Goal: Task Accomplishment & Management: Complete application form

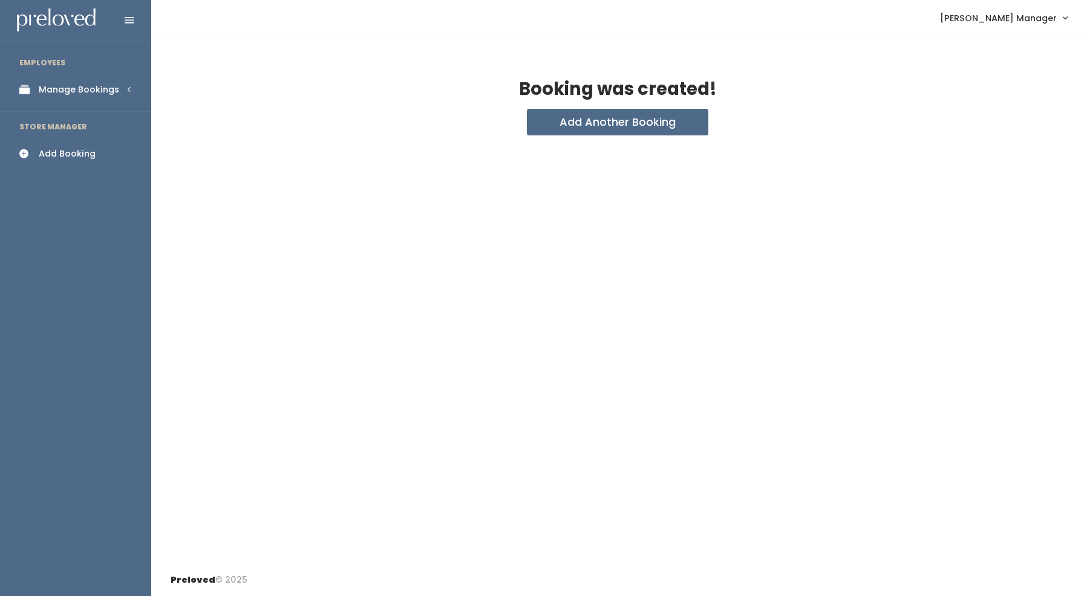
click at [68, 99] on link "Manage Bookings" at bounding box center [75, 89] width 151 height 27
click at [74, 120] on div "Booths by Week" at bounding box center [74, 122] width 71 height 13
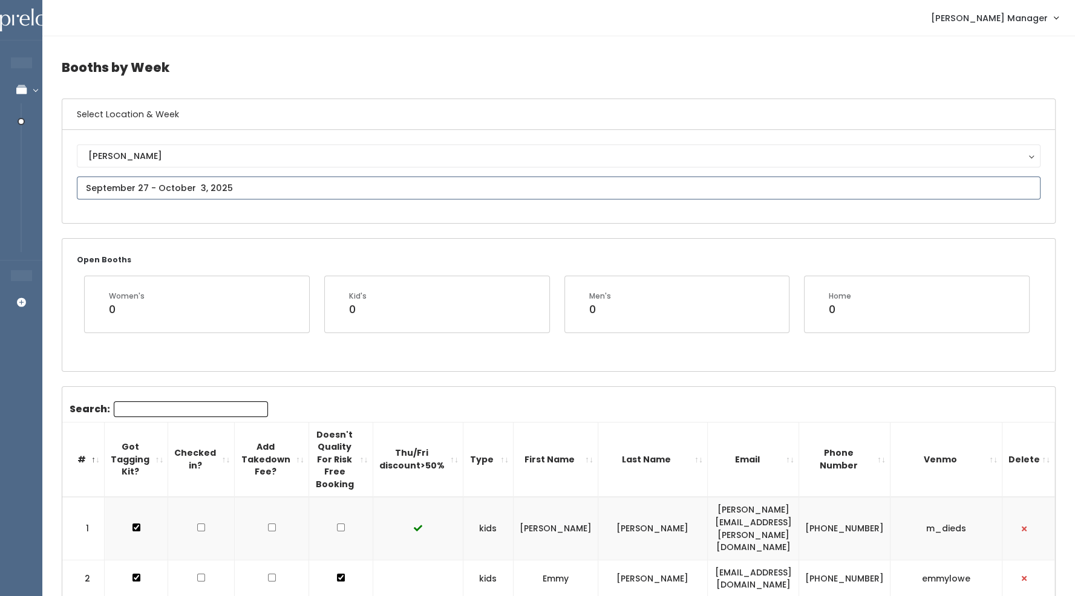
click at [208, 191] on input "text" at bounding box center [559, 188] width 964 height 23
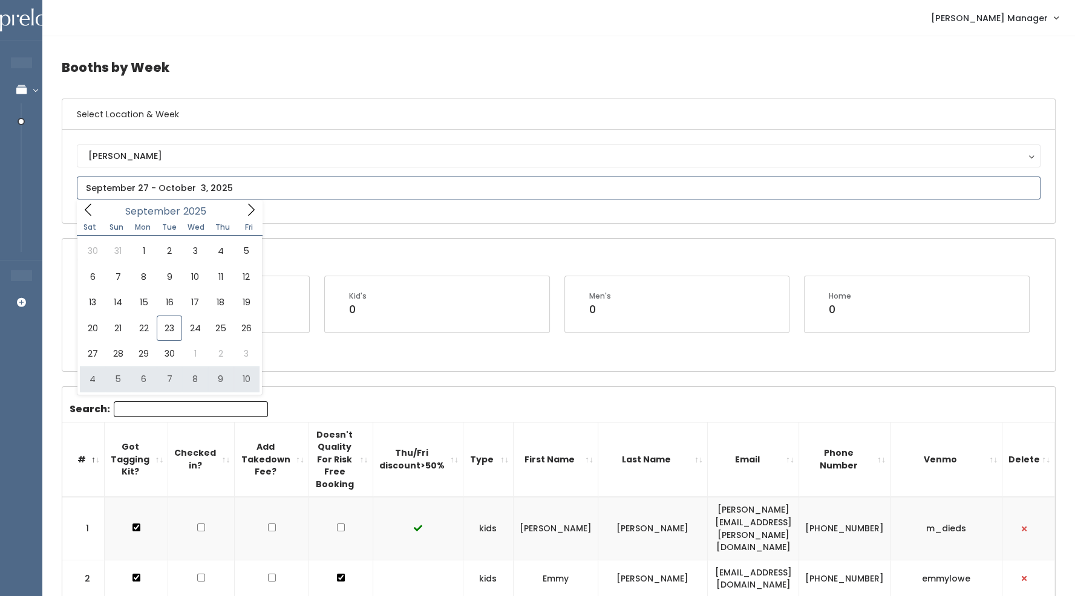
type input "October 4 to October 10"
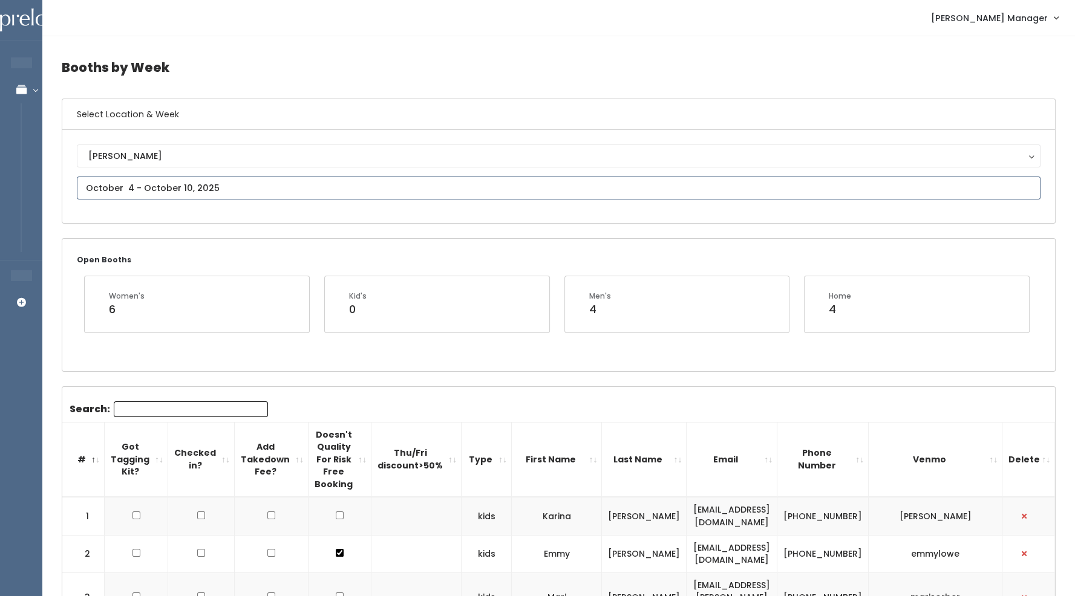
click at [185, 189] on input "text" at bounding box center [559, 188] width 964 height 23
click at [249, 209] on icon at bounding box center [250, 209] width 13 height 13
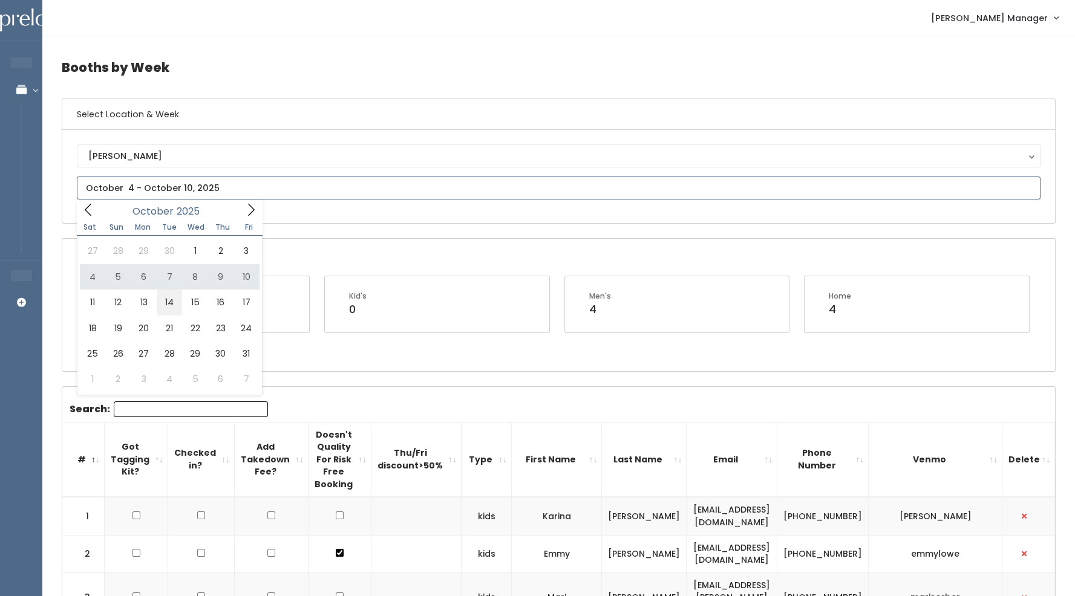
type input "[DATE] to [DATE]"
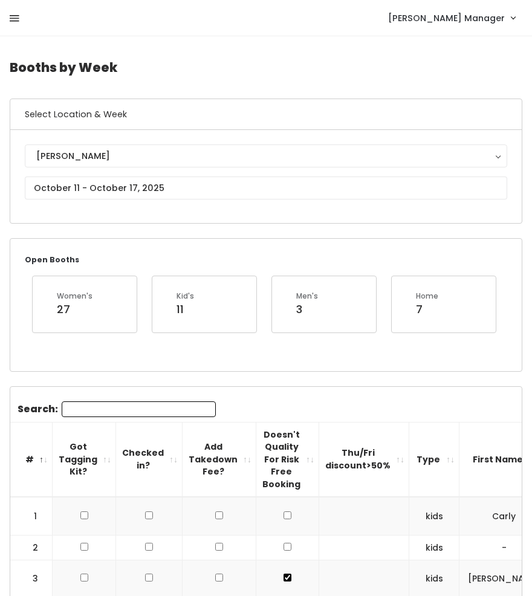
click at [16, 18] on icon at bounding box center [15, 18] width 10 height 11
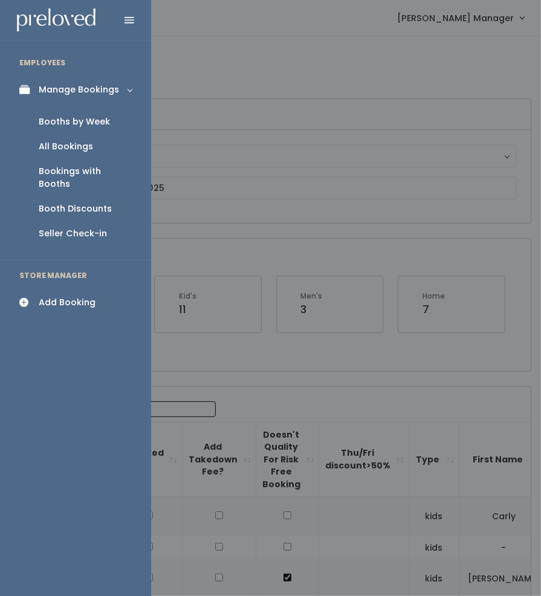
click at [68, 296] on div "Add Booking" at bounding box center [67, 302] width 57 height 13
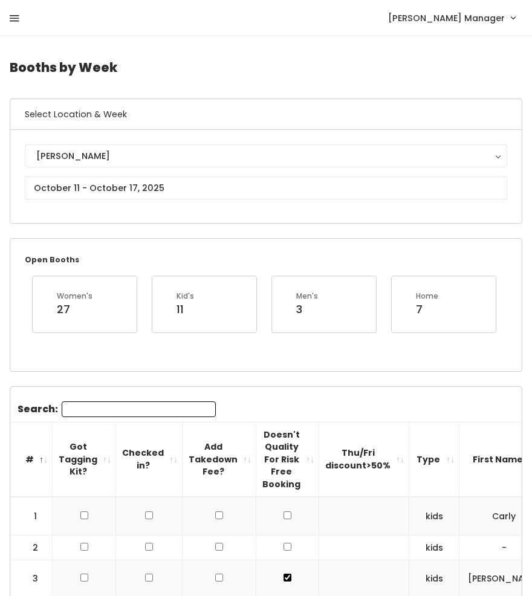
click at [13, 15] on icon at bounding box center [15, 18] width 10 height 11
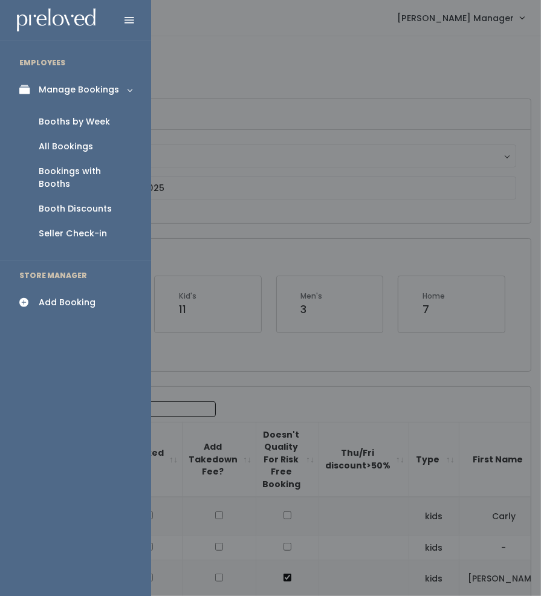
click at [72, 153] on link "All Bookings" at bounding box center [75, 146] width 151 height 25
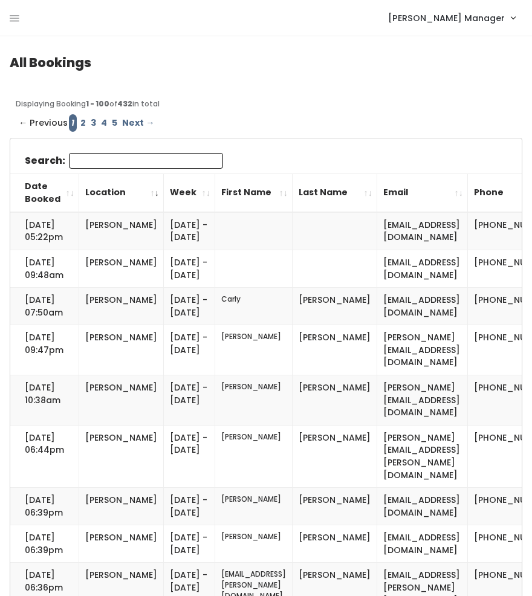
click at [115, 165] on input "Search:" at bounding box center [146, 161] width 154 height 16
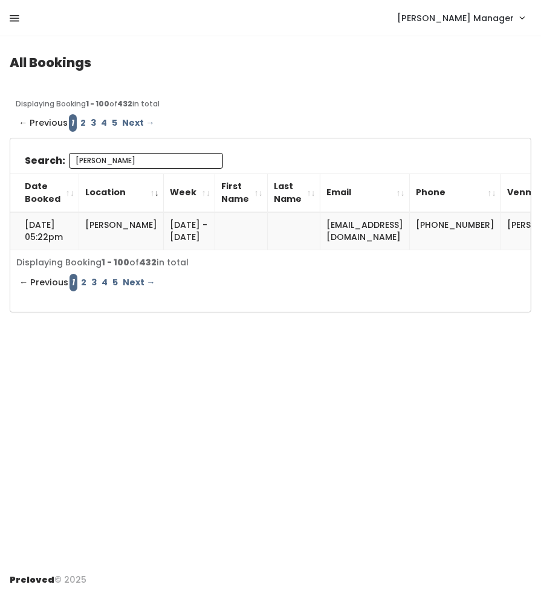
type input "tyler"
click at [15, 13] on icon at bounding box center [15, 18] width 10 height 11
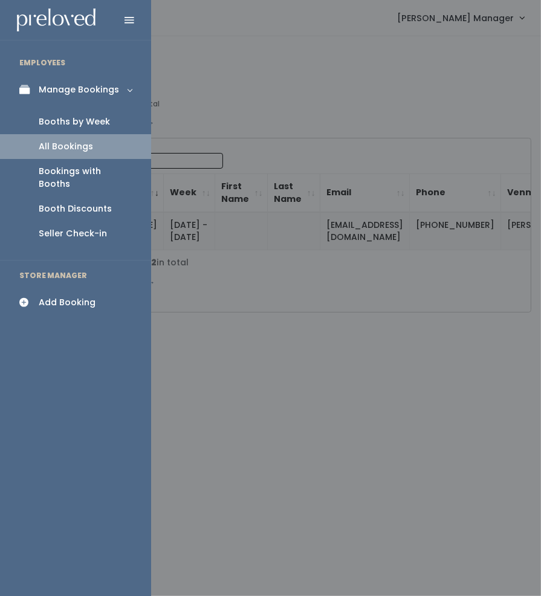
click at [42, 116] on div "Booths by Week" at bounding box center [74, 122] width 71 height 13
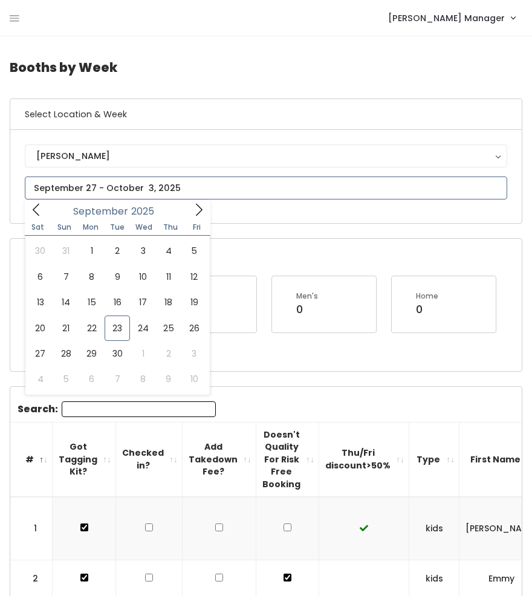
click at [192, 214] on icon at bounding box center [198, 209] width 13 height 13
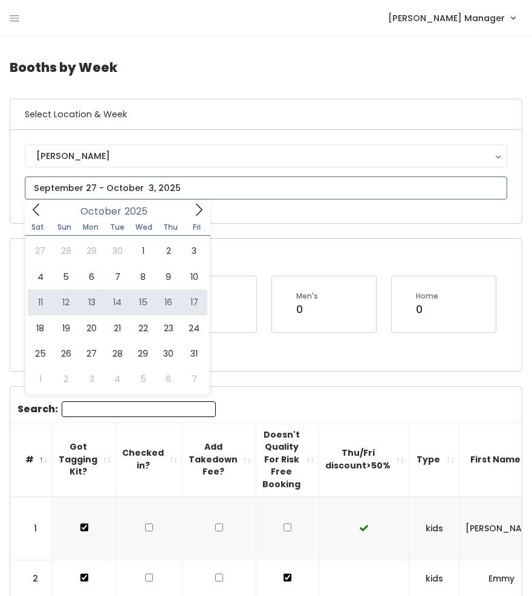
type input "[DATE] to [DATE]"
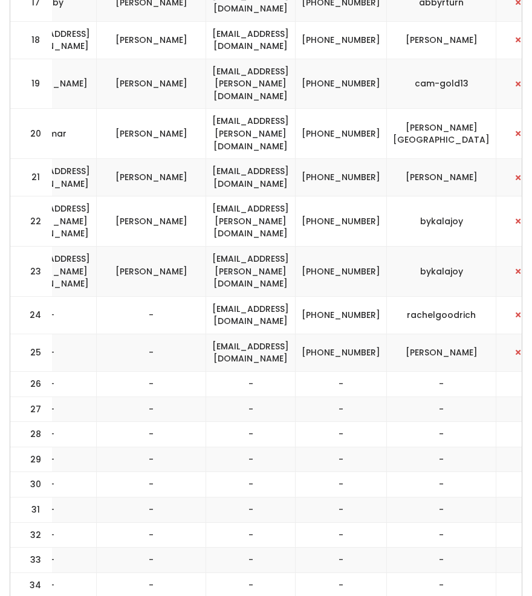
scroll to position [0, 457]
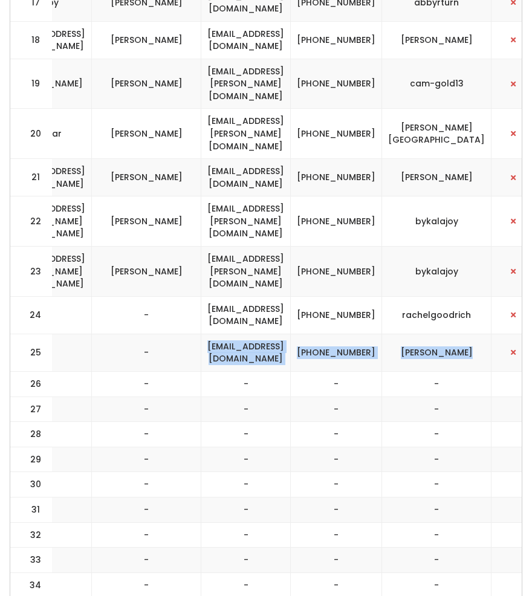
drag, startPoint x: 469, startPoint y: 260, endPoint x: 216, endPoint y: 264, distance: 253.5
click at [216, 334] on tr "25 womens - - lilianatyler@gmail.com (435) 655-1355 liliana-tyler" at bounding box center [48, 353] width 991 height 38
copy tr "lilianatyler@gmail.com (435) 655-1355 liliana-tyler"
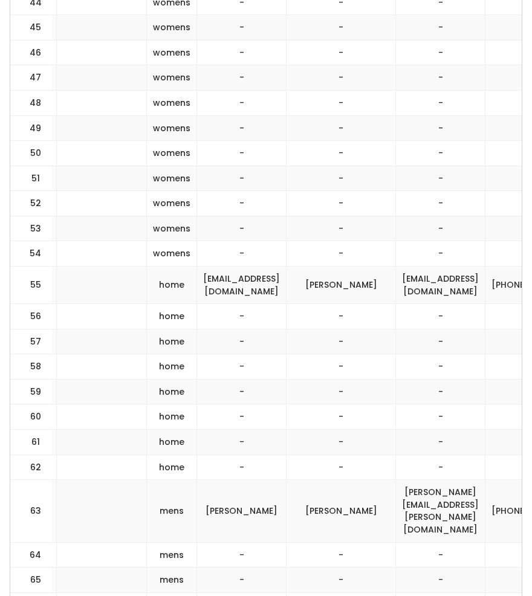
scroll to position [0, 155]
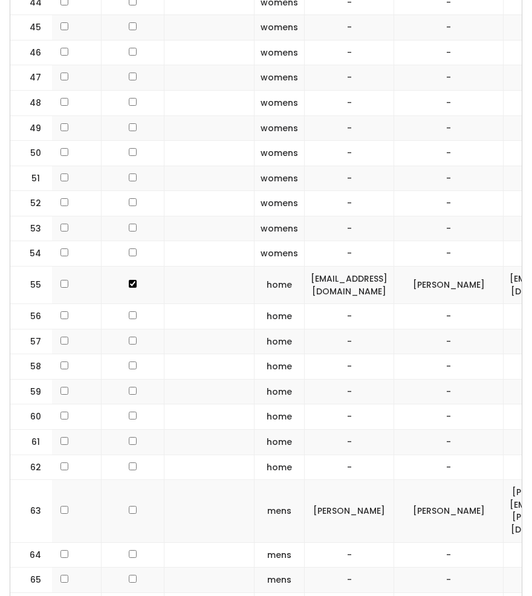
click at [129, 550] on input "checkbox" at bounding box center [133, 554] width 8 height 8
checkbox input "true"
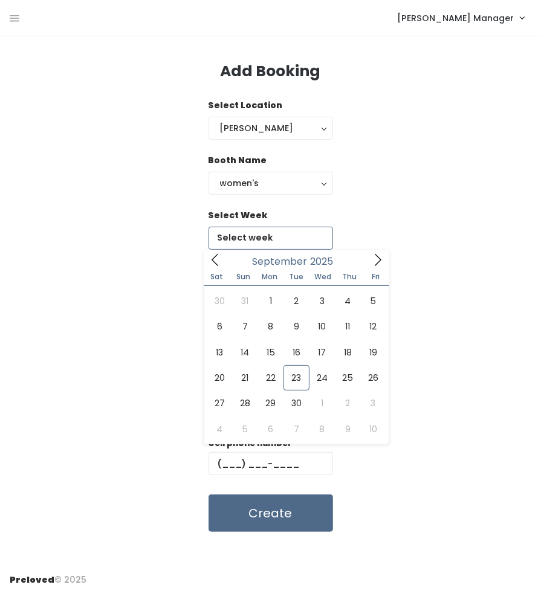
click at [241, 236] on input "text" at bounding box center [271, 238] width 125 height 23
click at [421, 195] on div "Booth Name women's kid's home men's women's" at bounding box center [271, 181] width 522 height 55
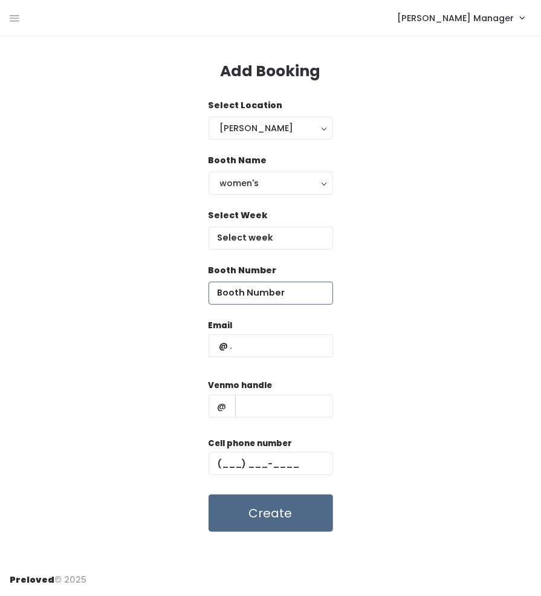
click at [279, 296] on input "number" at bounding box center [271, 293] width 125 height 23
type input "64"
click at [259, 240] on input "text" at bounding box center [271, 238] width 125 height 23
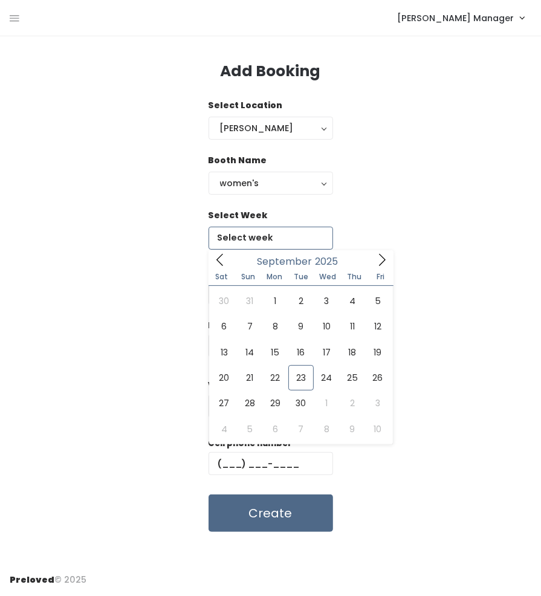
click at [377, 260] on icon at bounding box center [382, 259] width 13 height 13
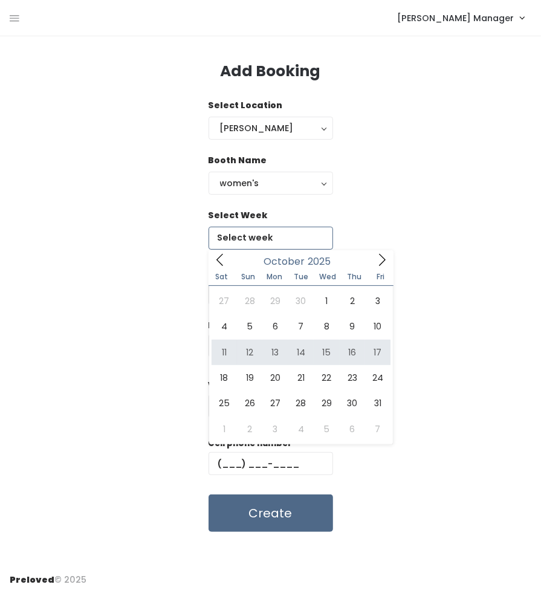
type input "[DATE] to [DATE]"
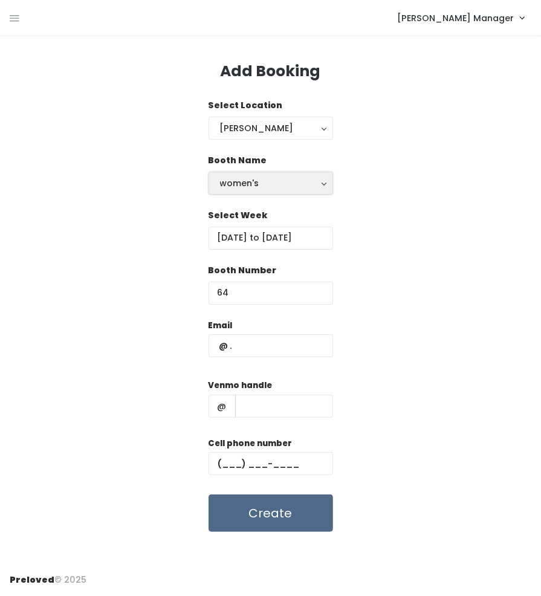
click at [255, 189] on button "women's" at bounding box center [271, 183] width 125 height 23
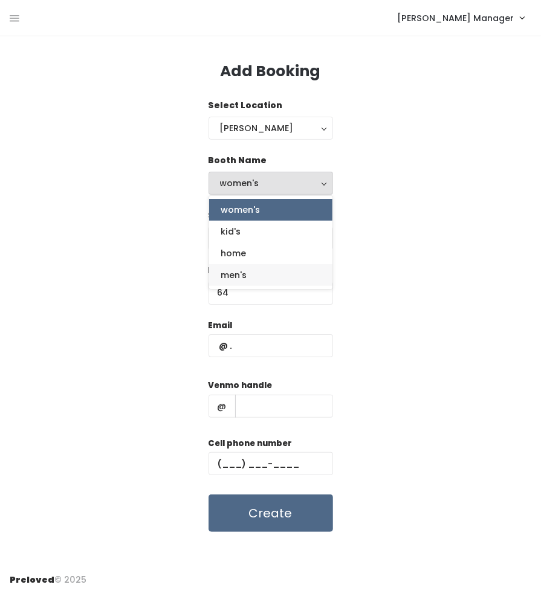
click at [240, 279] on span "men's" at bounding box center [234, 275] width 26 height 13
select select "mens"
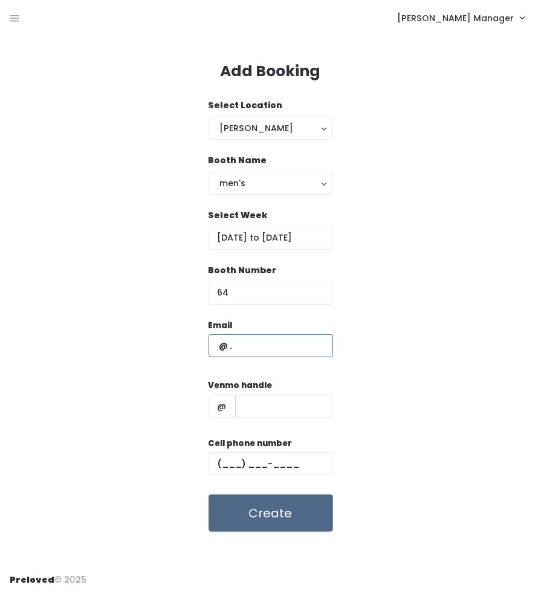
click at [246, 353] on input "text" at bounding box center [271, 346] width 125 height 23
paste input "[EMAIL_ADDRESS][DOMAIN_NAME] [PHONE_NUMBER] [PERSON_NAME]"
type input "[EMAIL_ADDRESS][DOMAIN_NAME]"
click at [297, 400] on input "text" at bounding box center [284, 406] width 98 height 23
paste input "[EMAIL_ADDRESS][DOMAIN_NAME] [PHONE_NUMBER] [PERSON_NAME]"
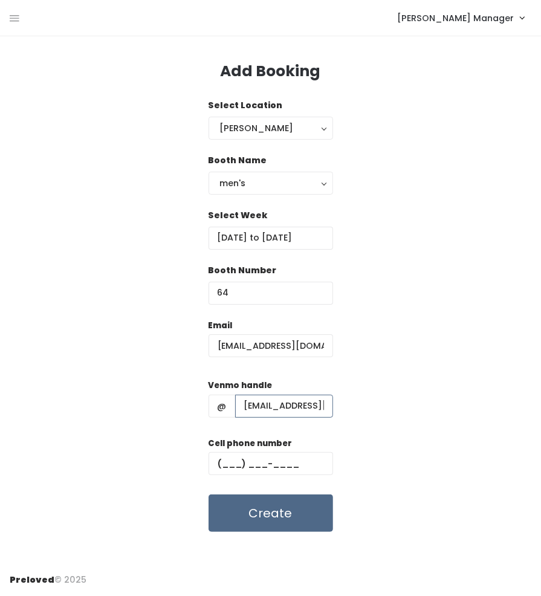
scroll to position [0, 150]
click at [272, 411] on input "[EMAIL_ADDRESS][DOMAIN_NAME] [PHONE_NUMBER] [PERSON_NAME]" at bounding box center [284, 406] width 98 height 23
type input "[PERSON_NAME]"
click at [273, 460] on input "text" at bounding box center [271, 463] width 125 height 23
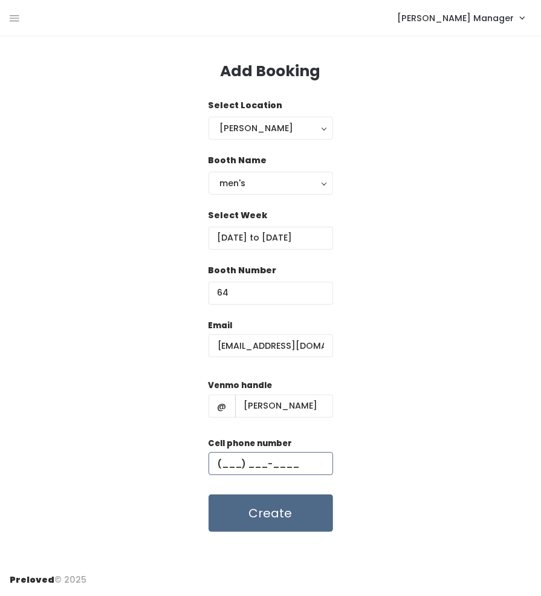
paste input "[PHONE_NUMBER]"
type input "[PHONE_NUMBER]"
click at [404, 460] on div "Email [EMAIL_ADDRESS][DOMAIN_NAME] Venmo handle @ [PERSON_NAME] Cell phone numb…" at bounding box center [271, 426] width 522 height 214
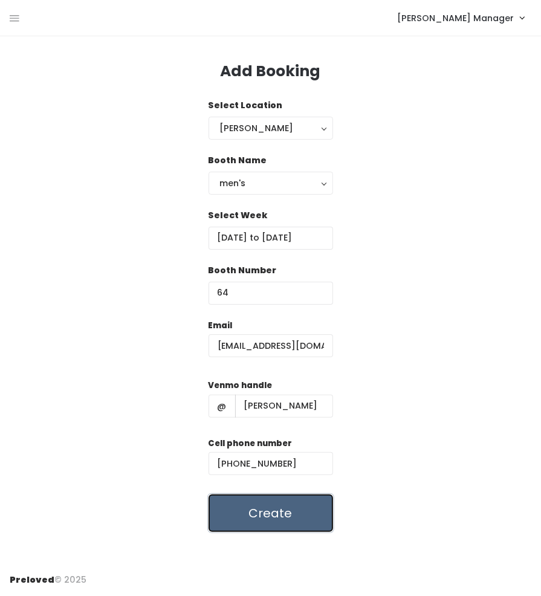
click at [309, 507] on button "Create" at bounding box center [271, 514] width 125 height 38
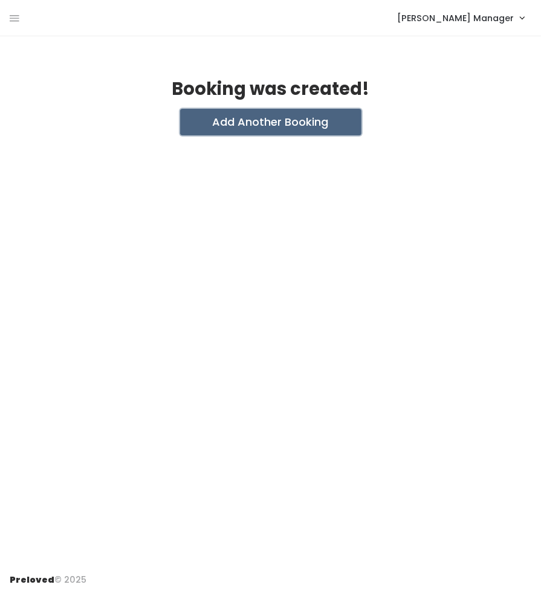
click at [256, 116] on button "Add Another Booking" at bounding box center [270, 122] width 181 height 27
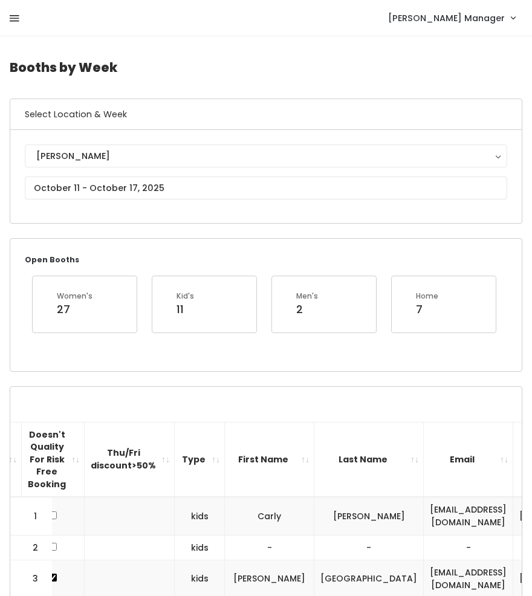
click at [15, 22] on icon at bounding box center [15, 18] width 10 height 11
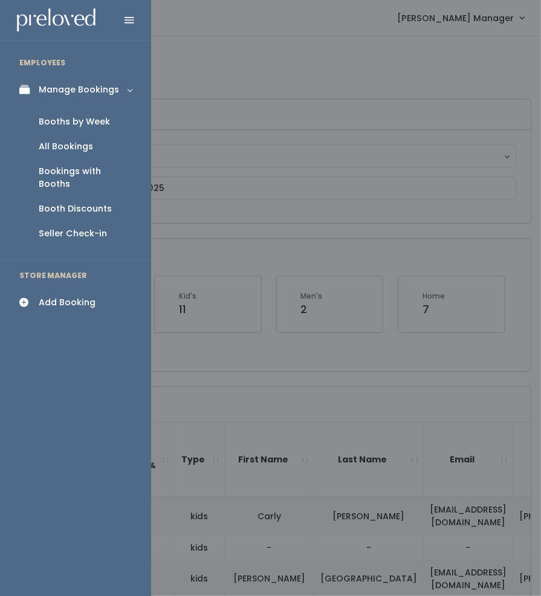
click at [45, 142] on div "All Bookings" at bounding box center [66, 146] width 54 height 13
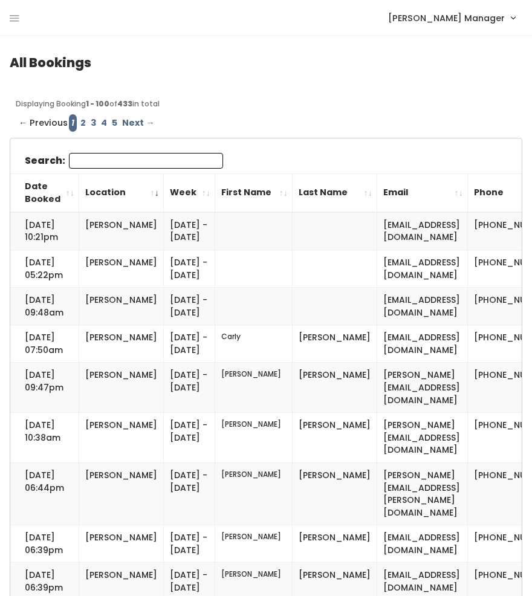
click at [85, 163] on input "Search:" at bounding box center [146, 161] width 154 height 16
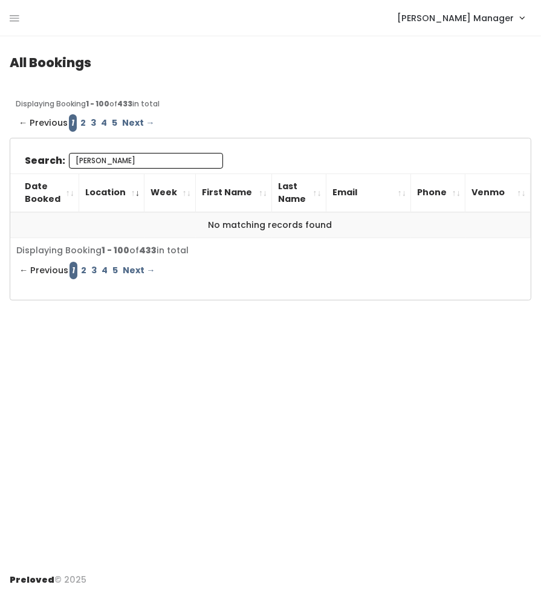
type input "[PERSON_NAME]"
click at [78, 123] on link "2" at bounding box center [83, 123] width 10 height 18
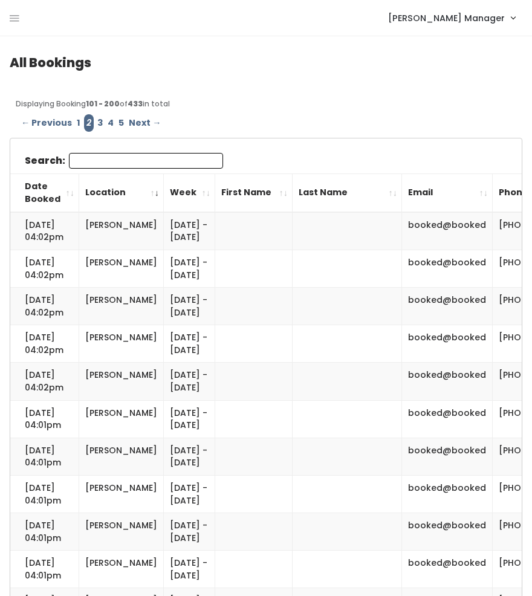
click at [106, 162] on input "Search:" at bounding box center [146, 161] width 154 height 16
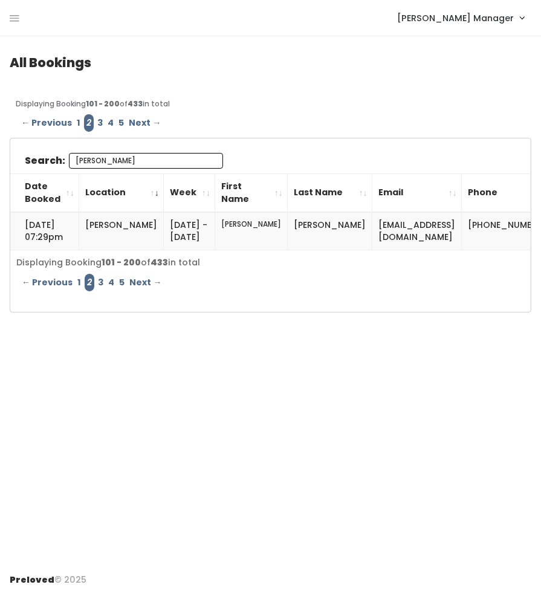
type input "[PERSON_NAME]"
drag, startPoint x: 501, startPoint y: 242, endPoint x: 305, endPoint y: 226, distance: 196.0
click at [305, 226] on tr "[DATE] 07:29pm [PERSON_NAME] [DATE] - [DATE] [PERSON_NAME] [PERSON_NAME][EMAIL_…" at bounding box center [328, 231] width 636 height 38
copy tr "[EMAIL_ADDRESS][DOMAIN_NAME] [PHONE_NUMBER] [PERSON_NAME]"
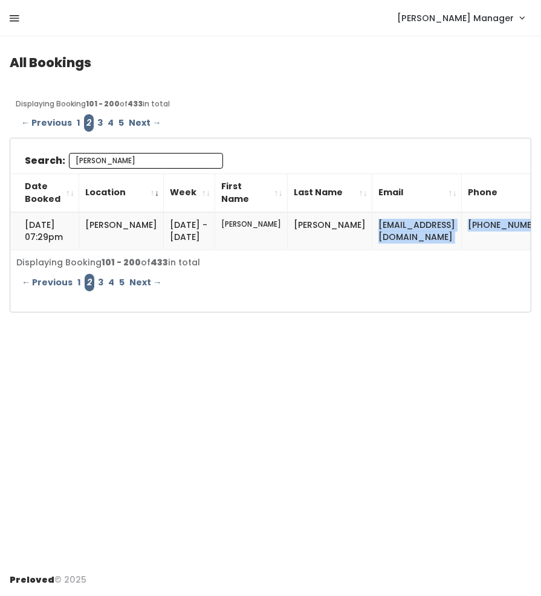
click at [15, 19] on icon at bounding box center [15, 18] width 10 height 11
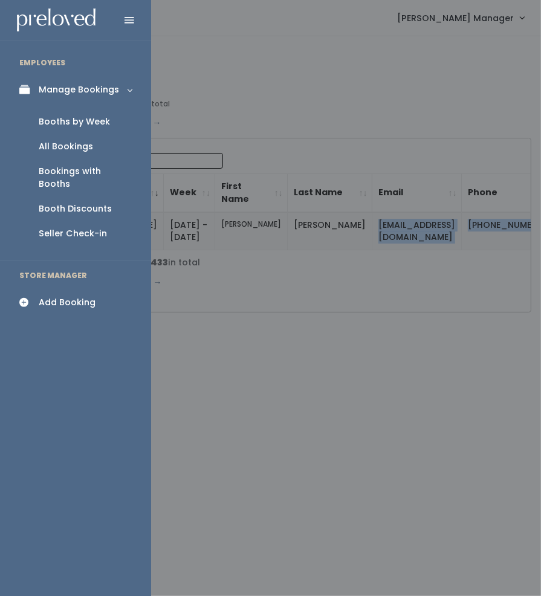
click at [41, 125] on div "Booths by Week" at bounding box center [74, 122] width 71 height 13
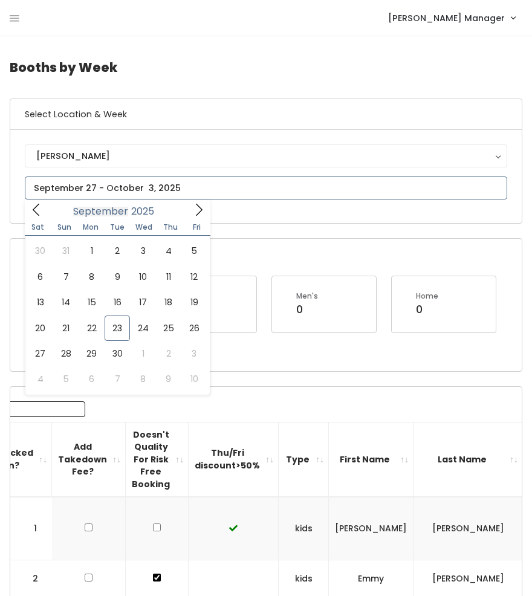
click at [88, 193] on input "text" at bounding box center [266, 188] width 483 height 23
click at [188, 214] on span at bounding box center [199, 209] width 23 height 19
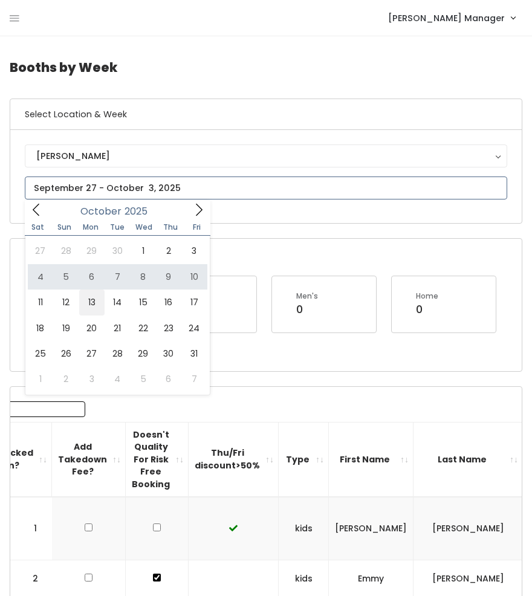
type input "October 11 to October 17"
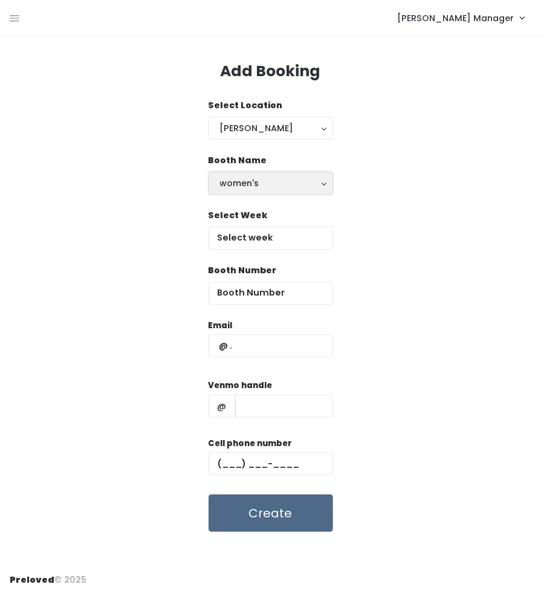
click at [232, 187] on div "women's" at bounding box center [271, 183] width 102 height 13
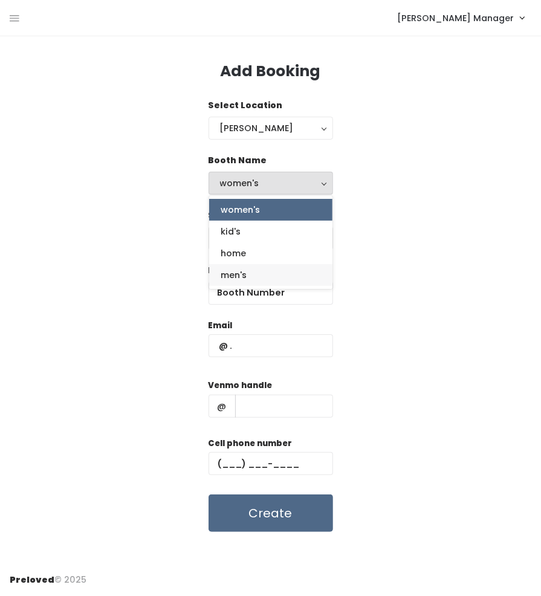
click at [249, 272] on link "men's" at bounding box center [270, 275] width 123 height 22
select select "mens"
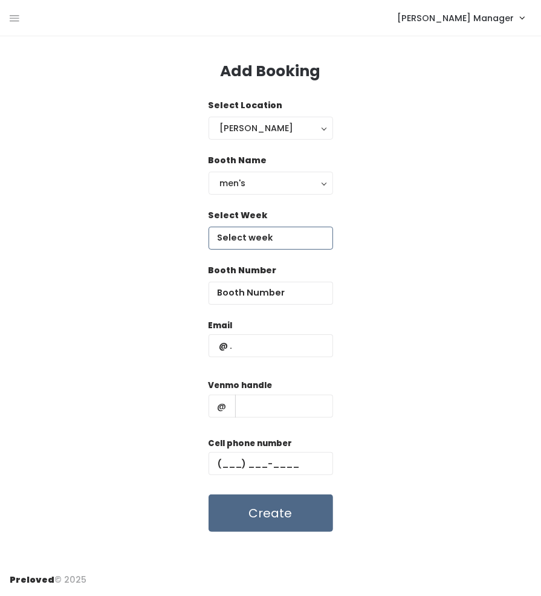
click at [236, 243] on input "text" at bounding box center [271, 238] width 125 height 23
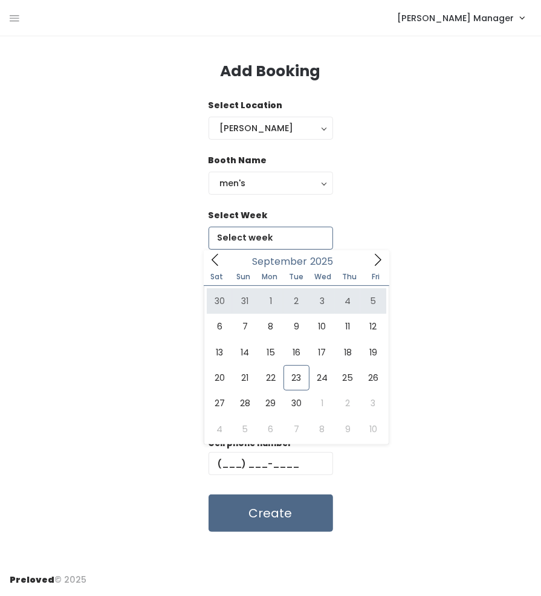
click at [374, 265] on icon at bounding box center [377, 259] width 13 height 13
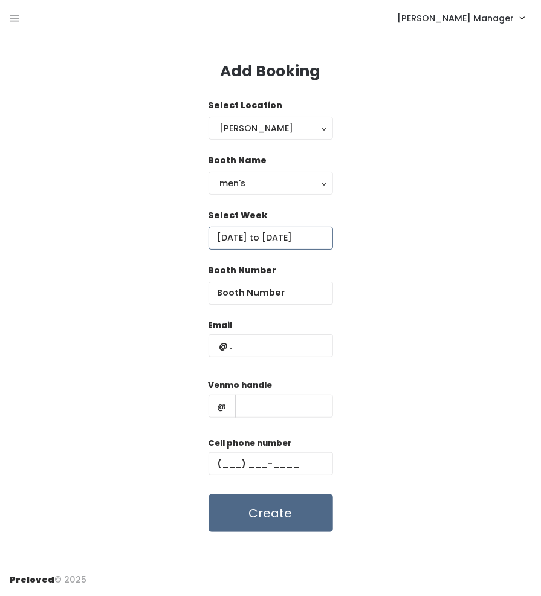
type input "September 27 to October 3"
click at [252, 296] on input "number" at bounding box center [271, 293] width 125 height 23
type input "65"
click at [276, 235] on input "September 27 to October 3" at bounding box center [271, 238] width 125 height 23
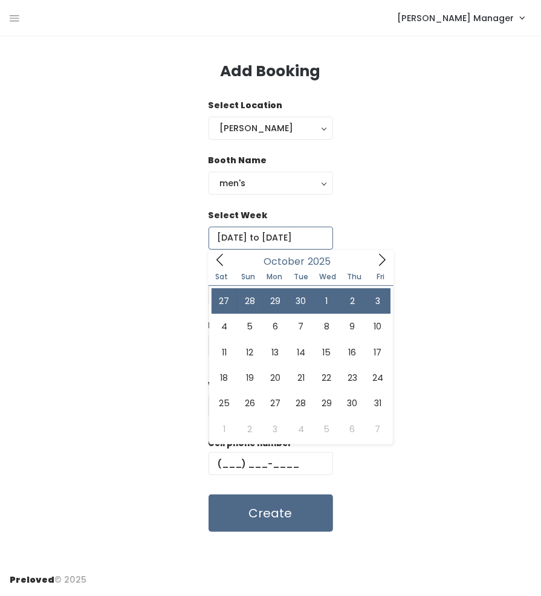
click at [379, 261] on icon at bounding box center [382, 259] width 13 height 13
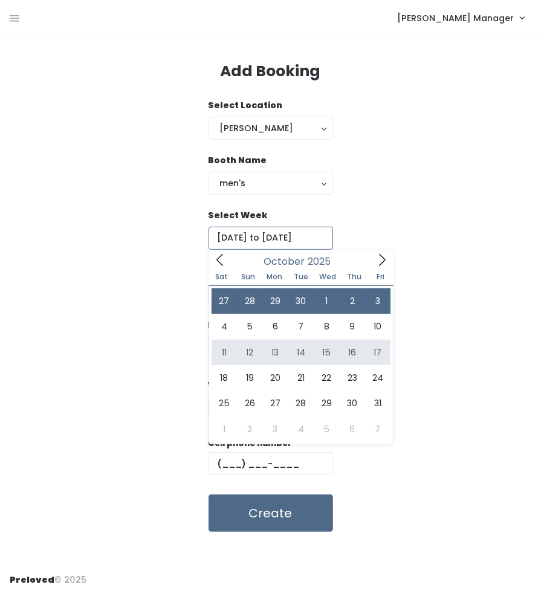
type input "[DATE] to [DATE]"
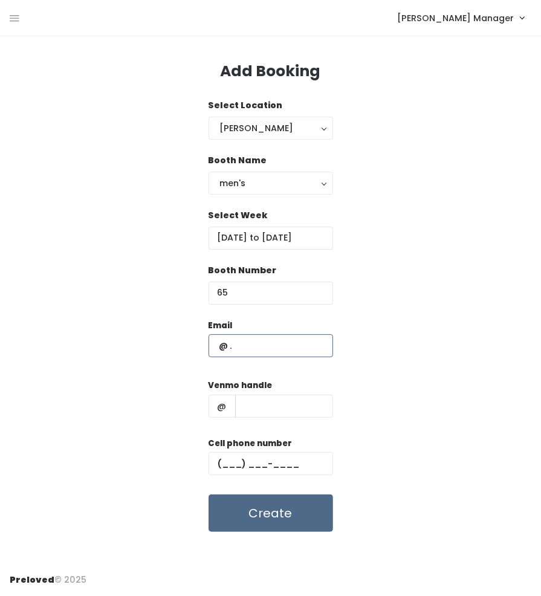
click at [266, 354] on input "text" at bounding box center [271, 346] width 125 height 23
paste input "avilawalker@msn.com (801) 793-1530 wendy-pyne"
type input "avilawalker@msn.com"
click at [292, 407] on input "text" at bounding box center [284, 406] width 98 height 23
paste input "avilawalker@msn.com (801) 793-1530 wendy-pyne"
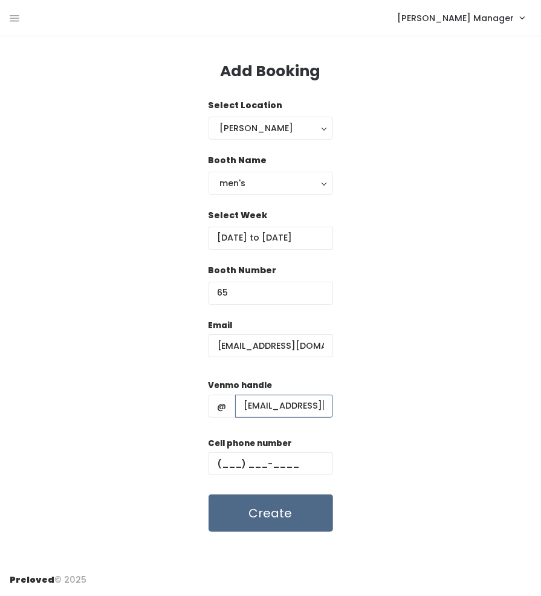
scroll to position [0, 155]
click at [267, 410] on input "avilawalker@msn.com (801) 793-1530 wendy-pyne" at bounding box center [284, 406] width 98 height 23
type input "wendy-pyne"
click at [265, 456] on input "text" at bounding box center [271, 463] width 125 height 23
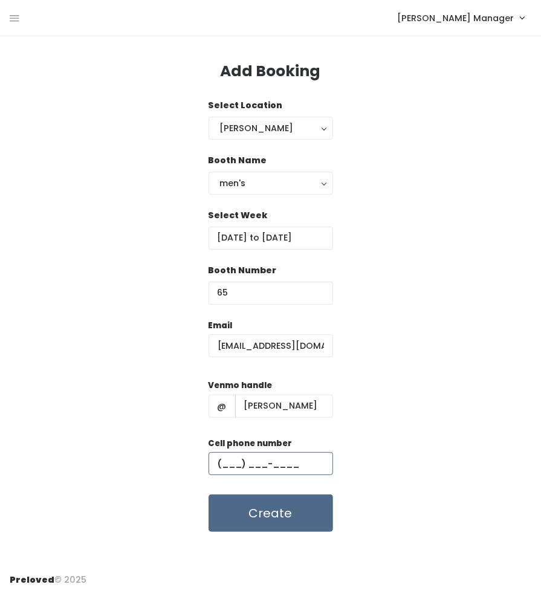
paste input "(801) 793-1530"
type input "(801) 793-1530"
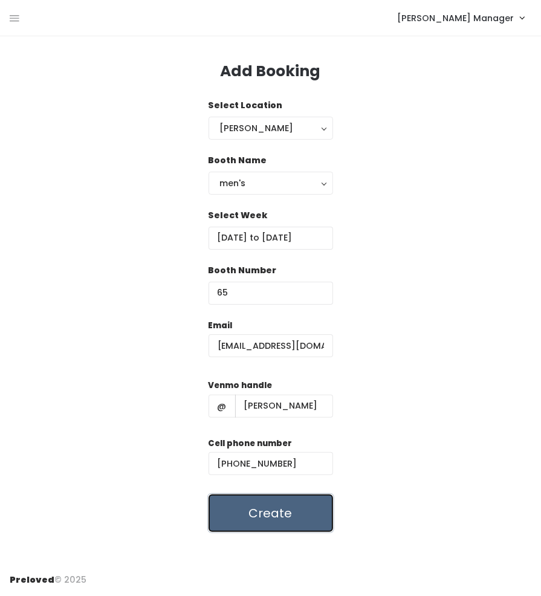
click at [273, 518] on button "Create" at bounding box center [271, 514] width 125 height 38
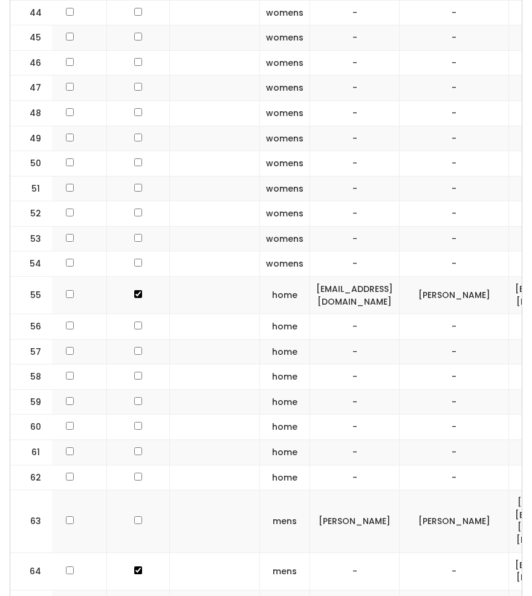
scroll to position [0, 157]
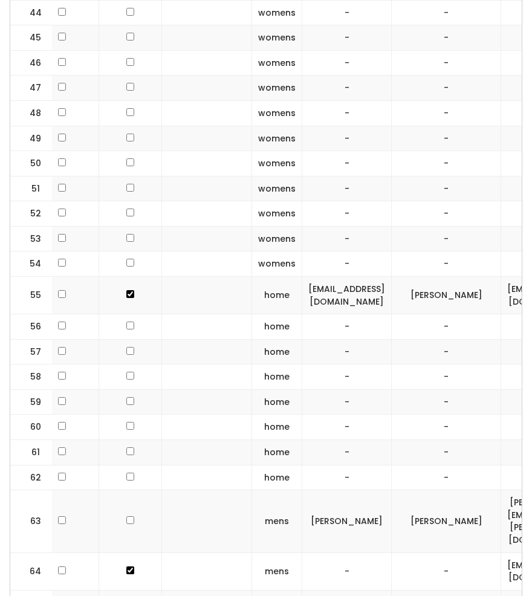
click at [126, 596] on input "checkbox" at bounding box center [130, 602] width 8 height 8
checkbox input "true"
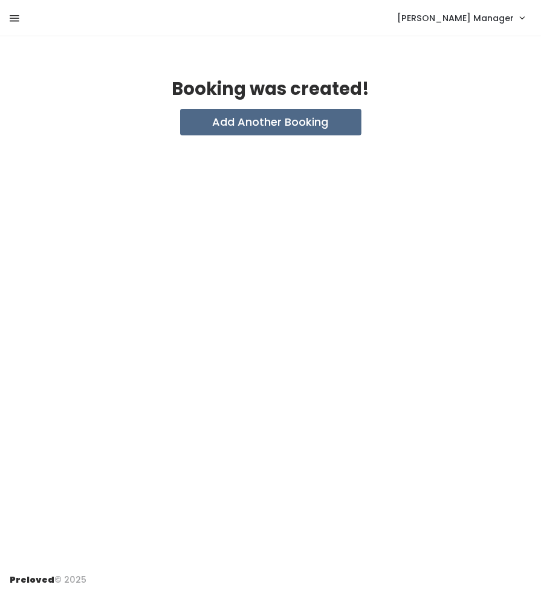
click at [18, 18] on icon at bounding box center [15, 18] width 10 height 11
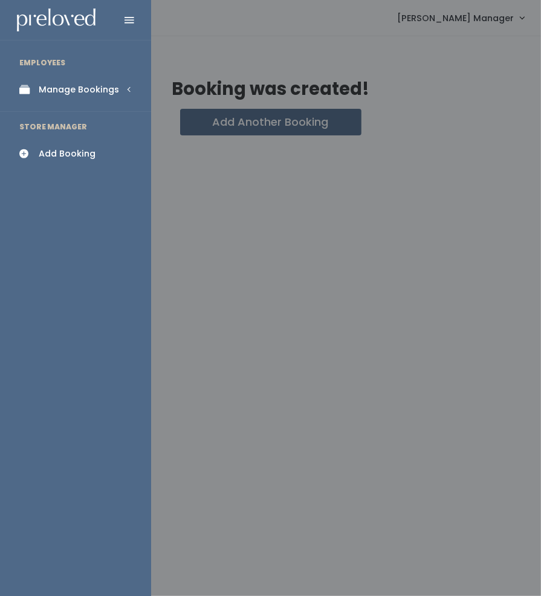
click at [67, 90] on div "Manage Bookings" at bounding box center [79, 89] width 80 height 13
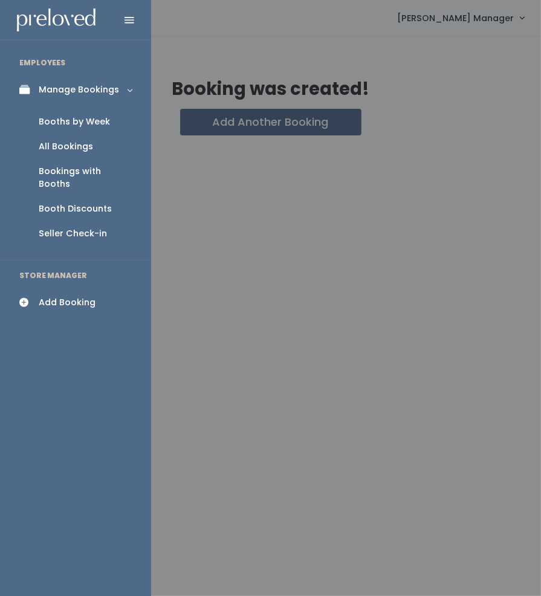
click at [69, 126] on div "Booths by Week" at bounding box center [74, 122] width 71 height 13
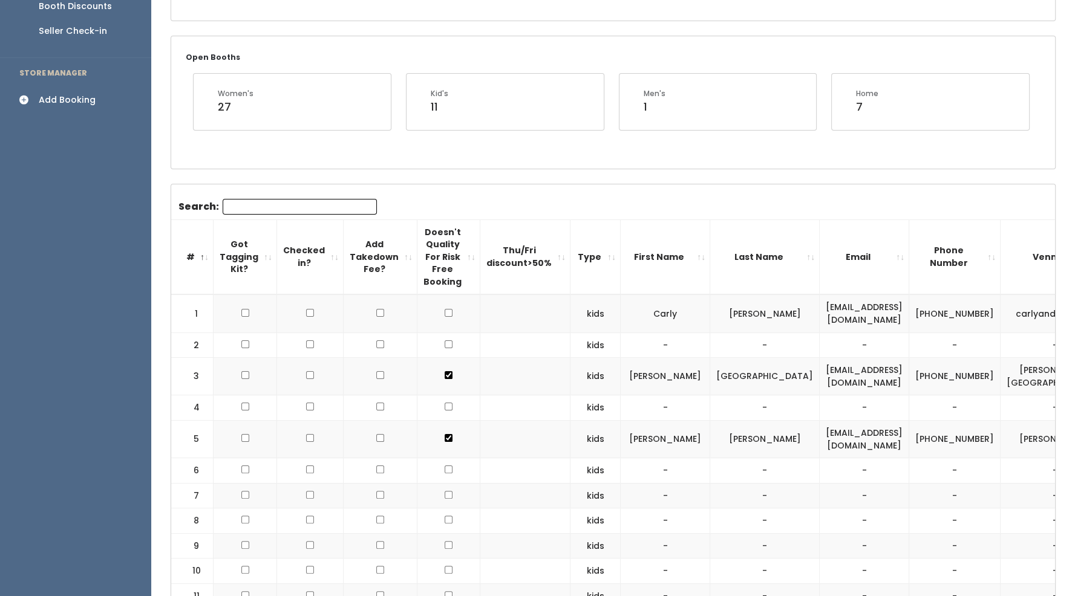
click at [304, 276] on th "Checked in?" at bounding box center [310, 257] width 67 height 75
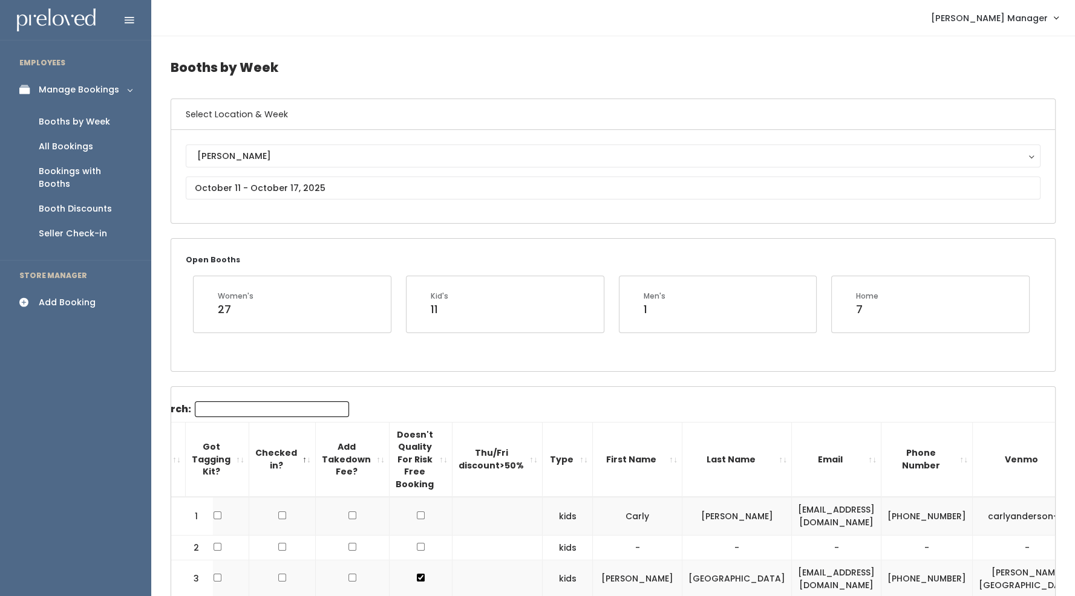
click at [82, 227] on div "Seller Check-in" at bounding box center [73, 233] width 68 height 13
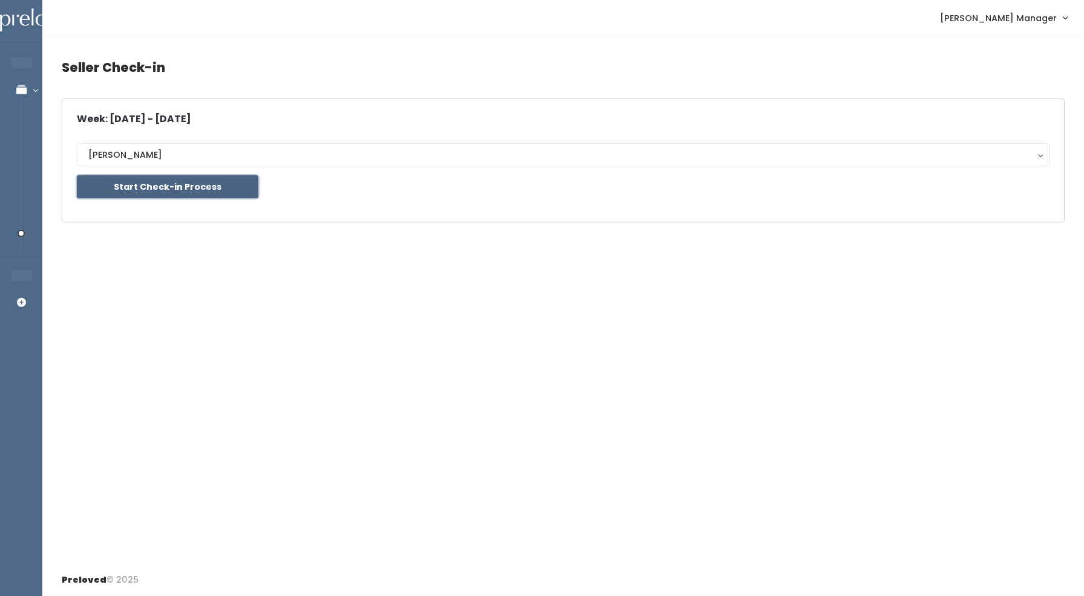
click at [145, 188] on button "Start Check-in Process" at bounding box center [167, 186] width 181 height 23
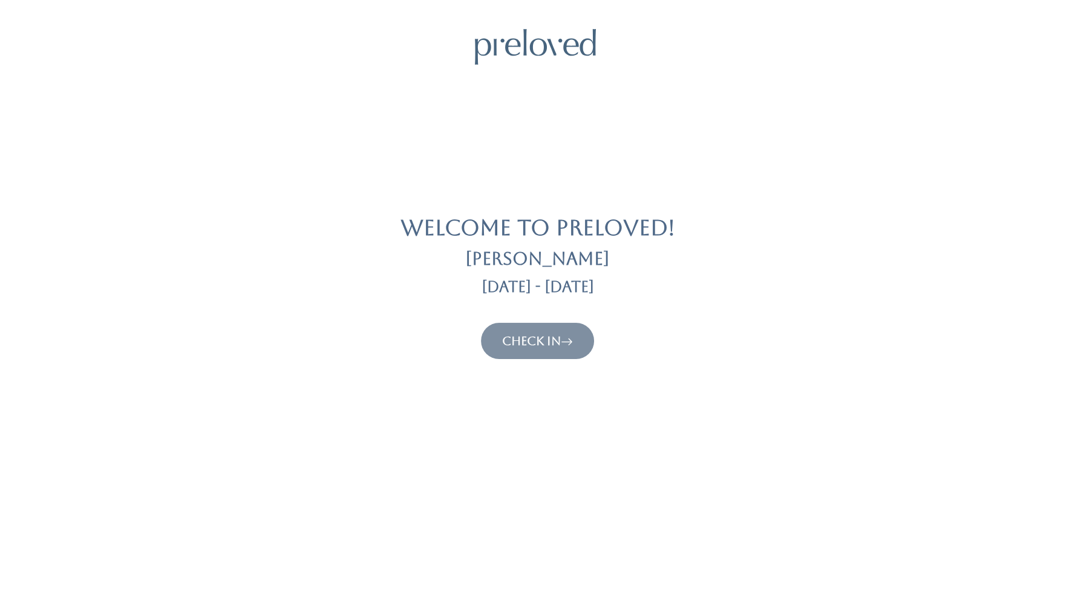
click at [545, 344] on link "Check In" at bounding box center [537, 341] width 71 height 15
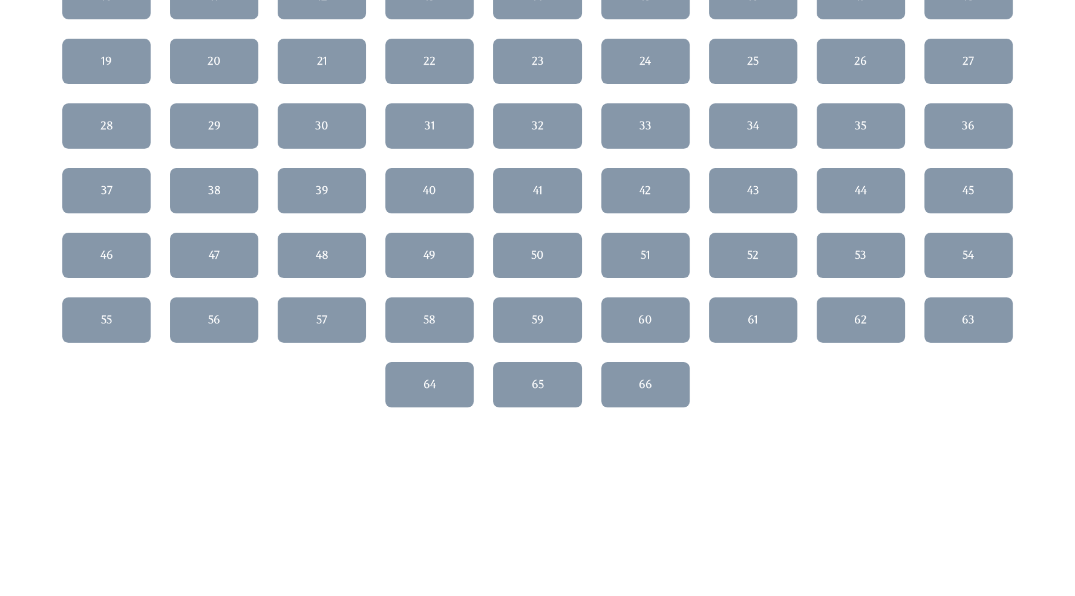
scroll to position [145, 0]
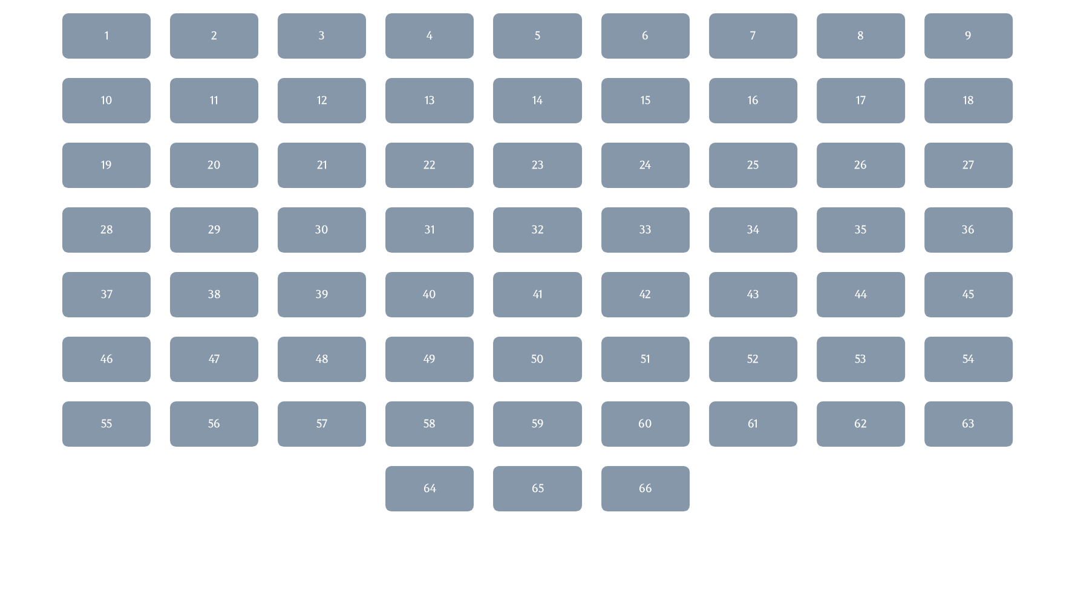
click at [210, 236] on div "29" at bounding box center [214, 230] width 13 height 16
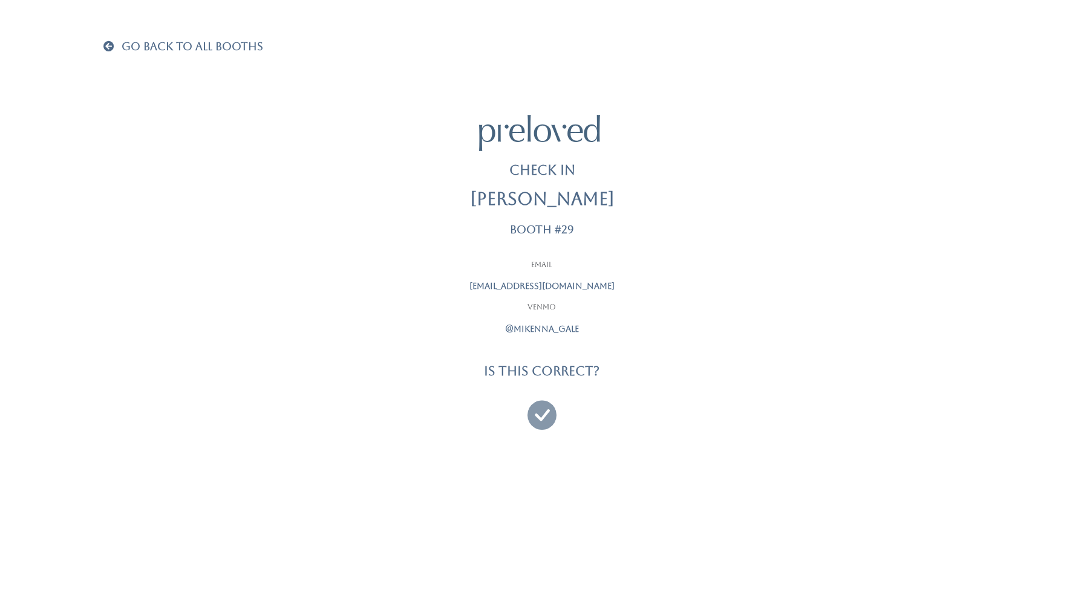
click at [106, 45] on span at bounding box center [111, 46] width 16 height 11
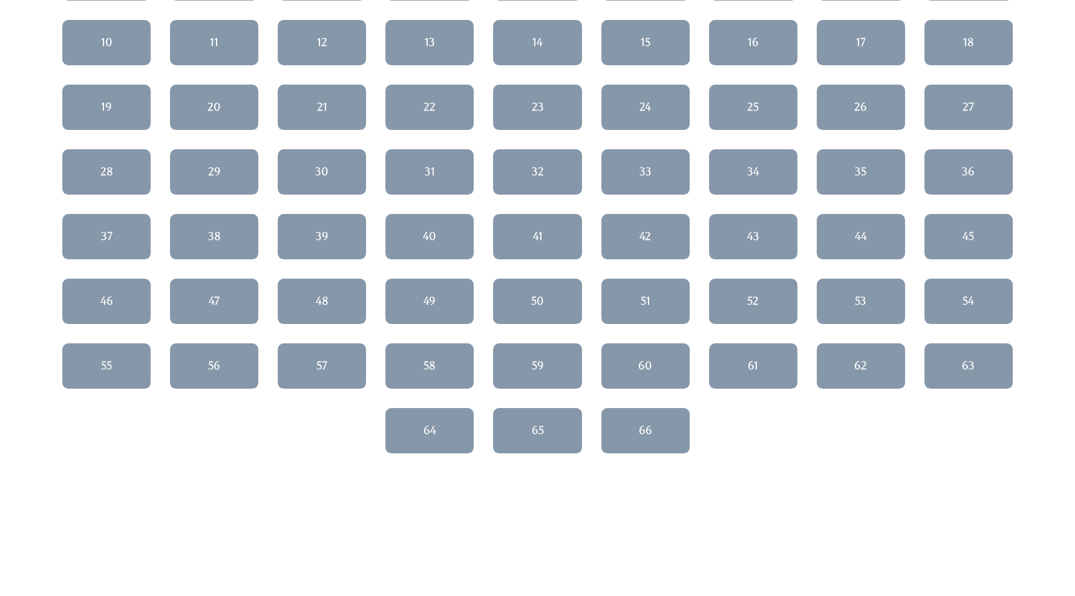
scroll to position [56, 0]
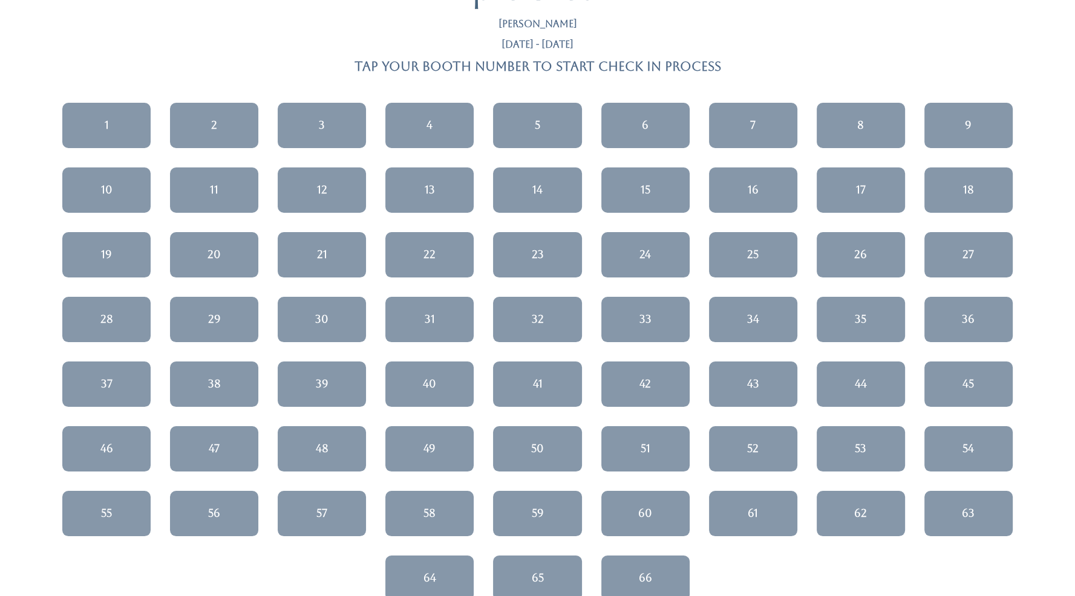
click at [944, 125] on link "9" at bounding box center [968, 125] width 88 height 45
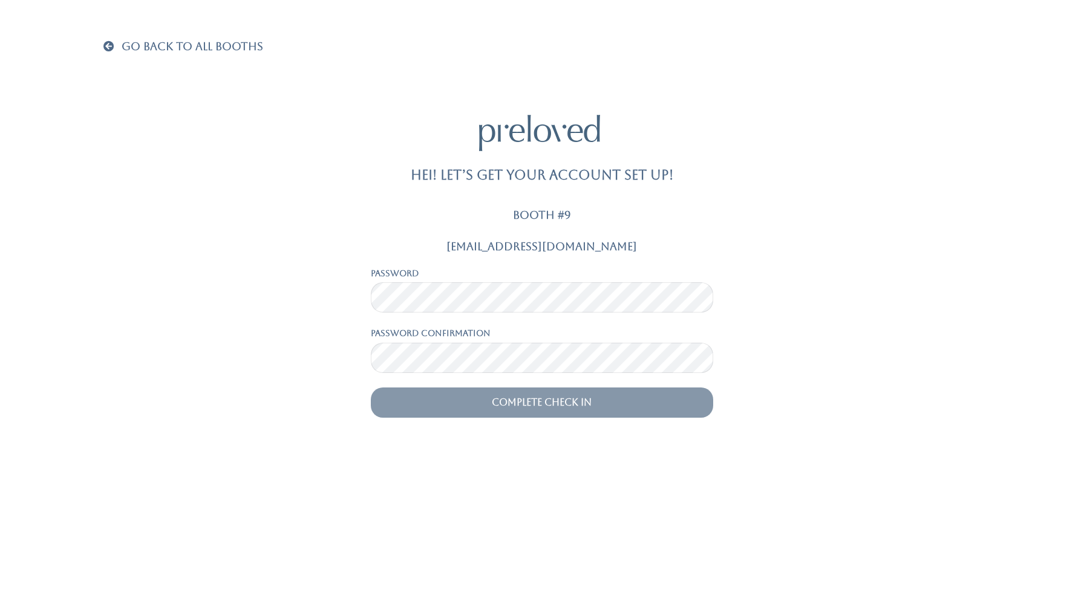
click at [109, 47] on span at bounding box center [111, 46] width 16 height 11
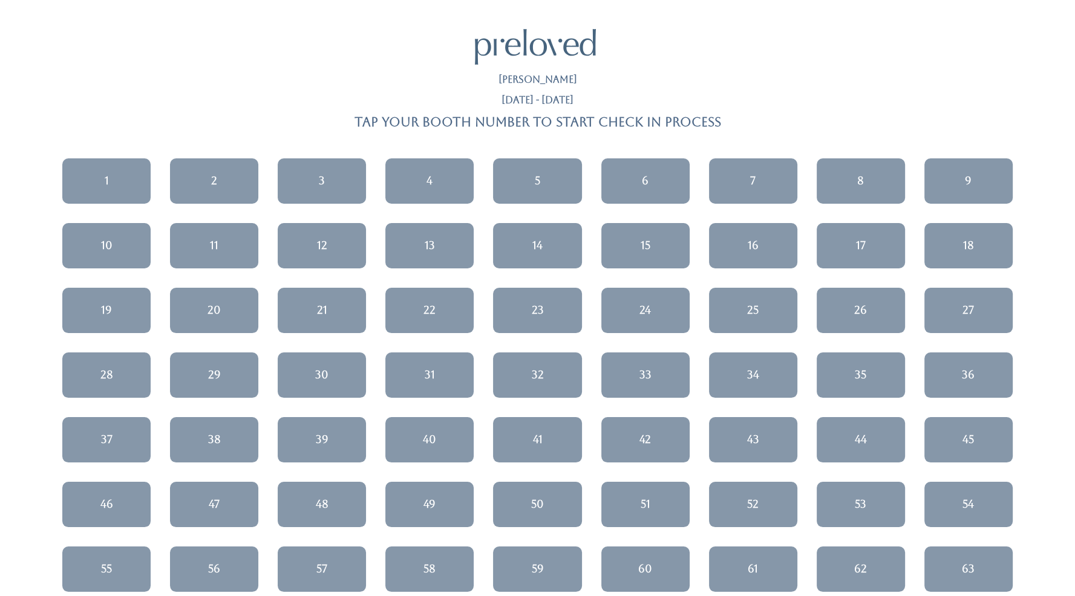
click at [961, 191] on link "9" at bounding box center [968, 180] width 88 height 45
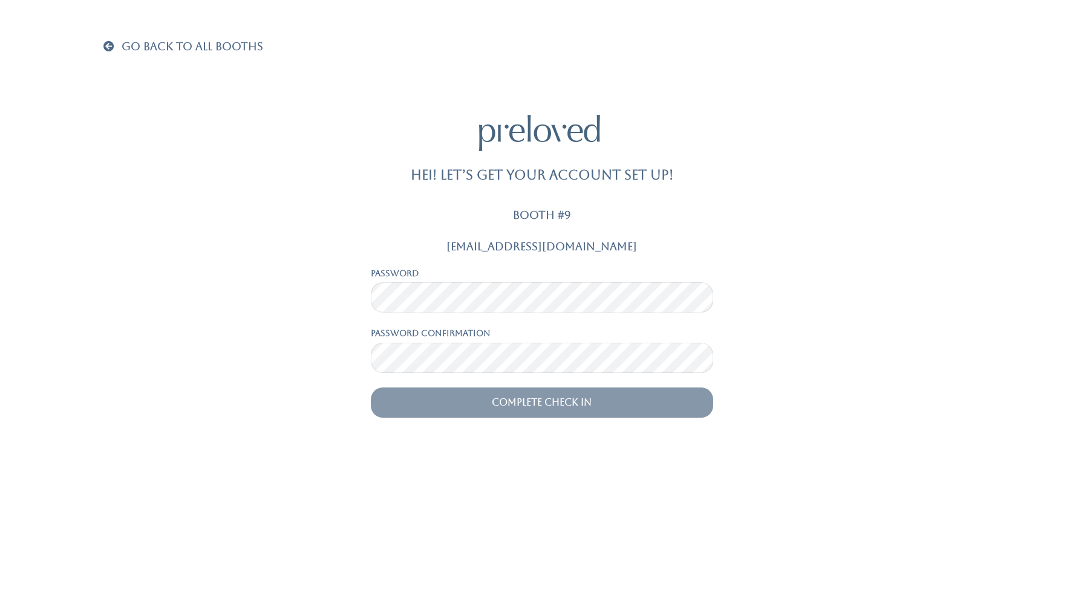
click at [116, 42] on span at bounding box center [111, 46] width 16 height 11
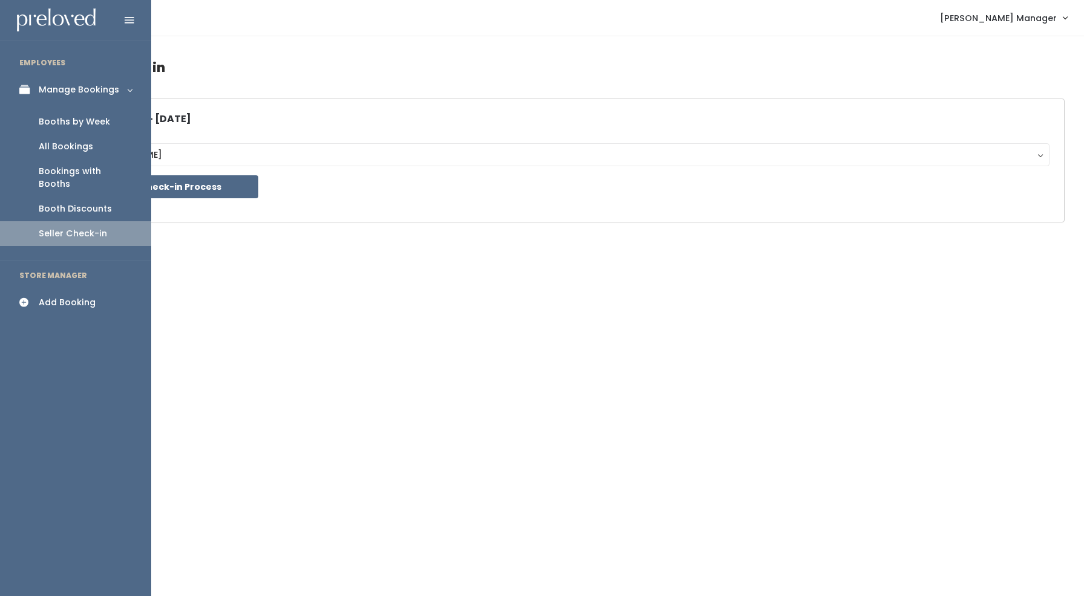
click at [59, 203] on div "Booth Discounts" at bounding box center [75, 209] width 73 height 13
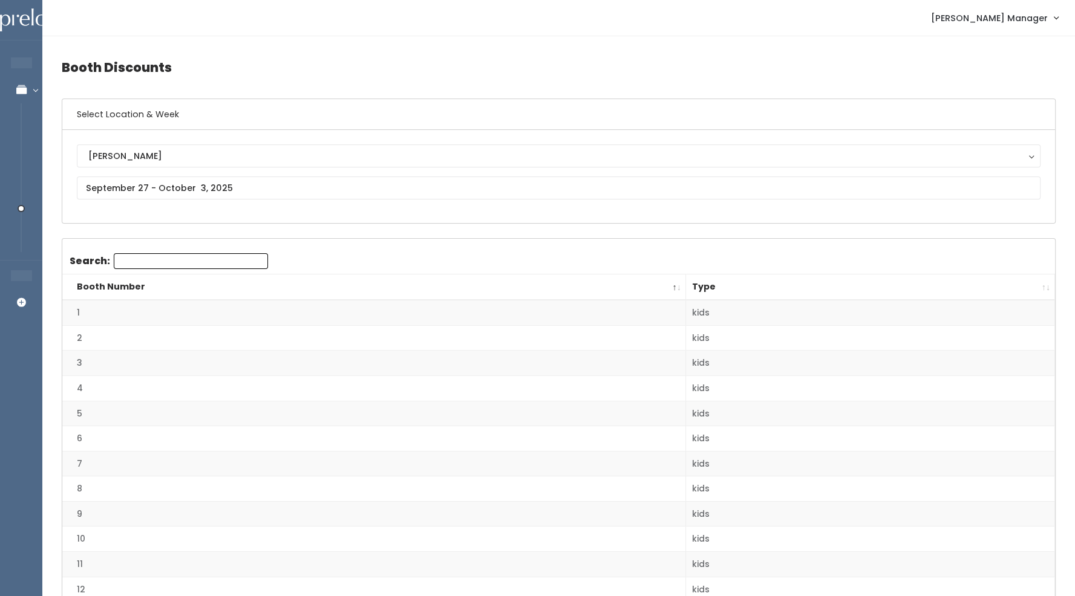
click at [177, 306] on td "1" at bounding box center [373, 312] width 623 height 25
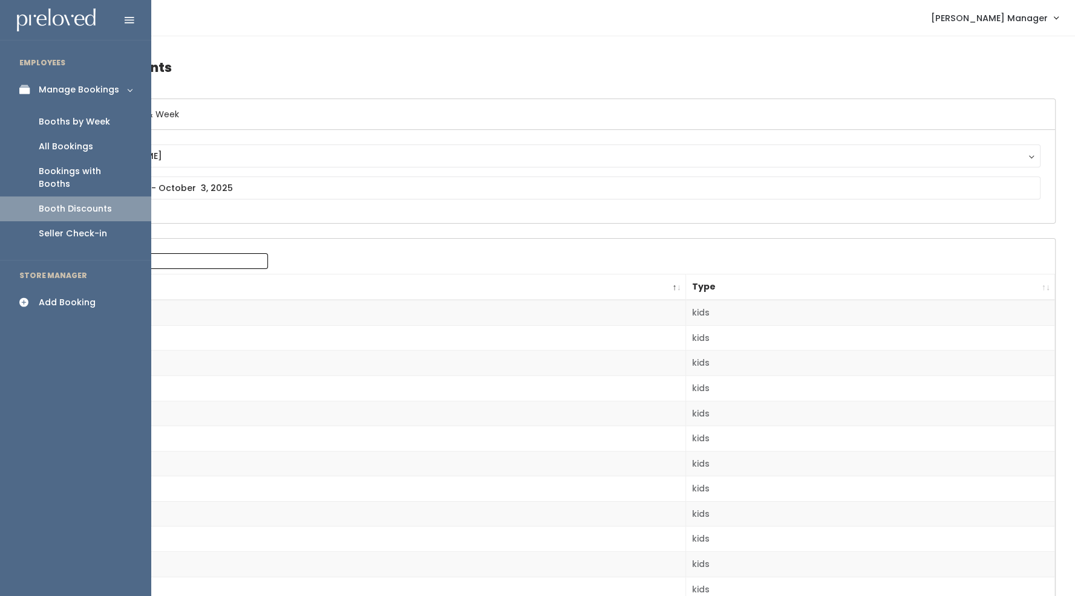
click at [63, 203] on div "Booth Discounts" at bounding box center [75, 209] width 73 height 13
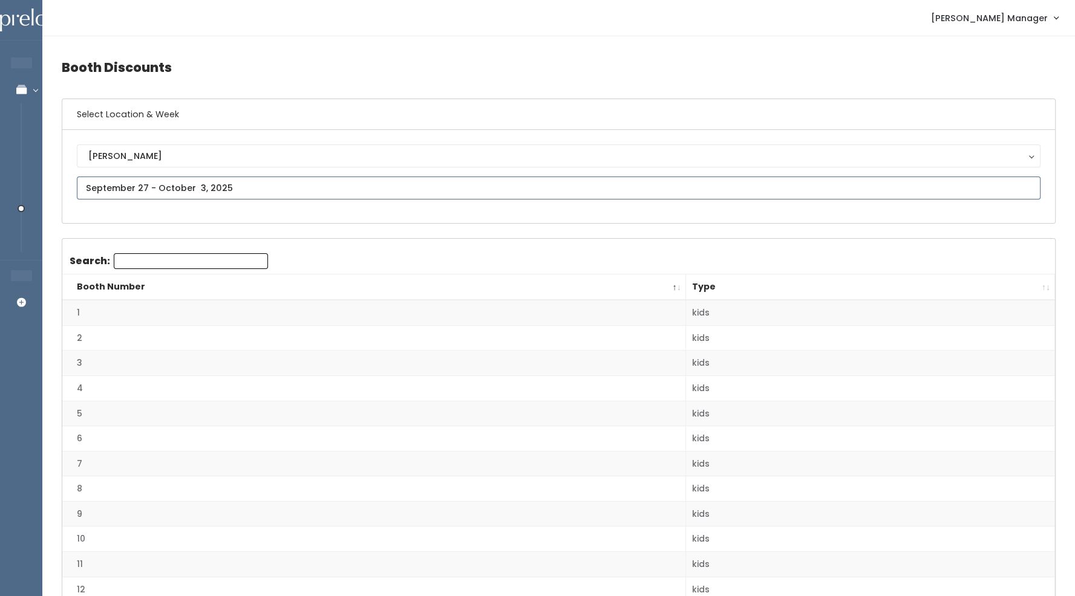
click at [373, 185] on input "text" at bounding box center [559, 188] width 964 height 23
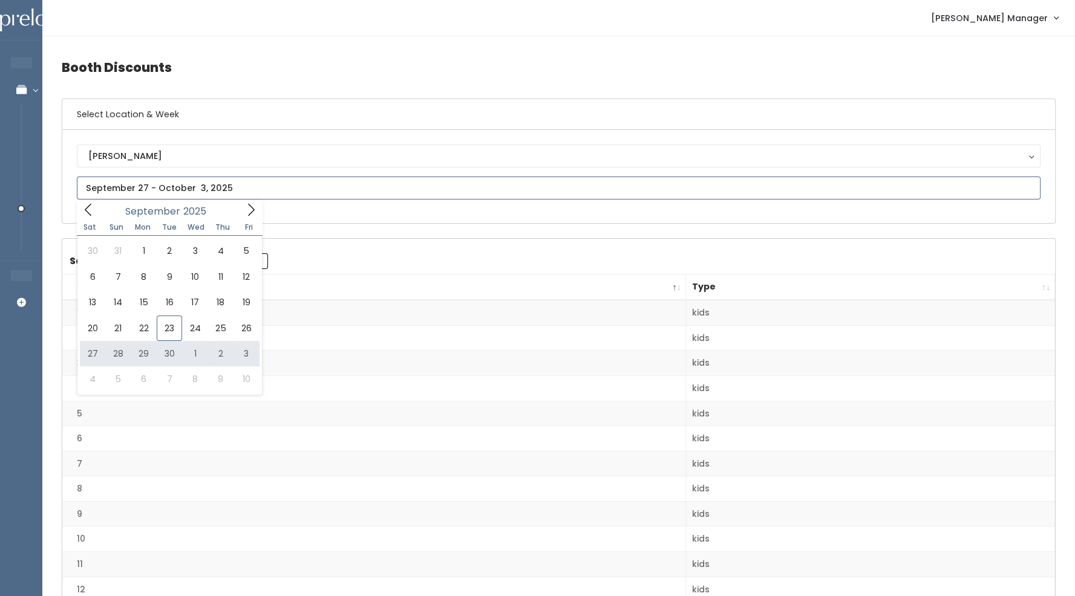
type input "September 27 to October 3"
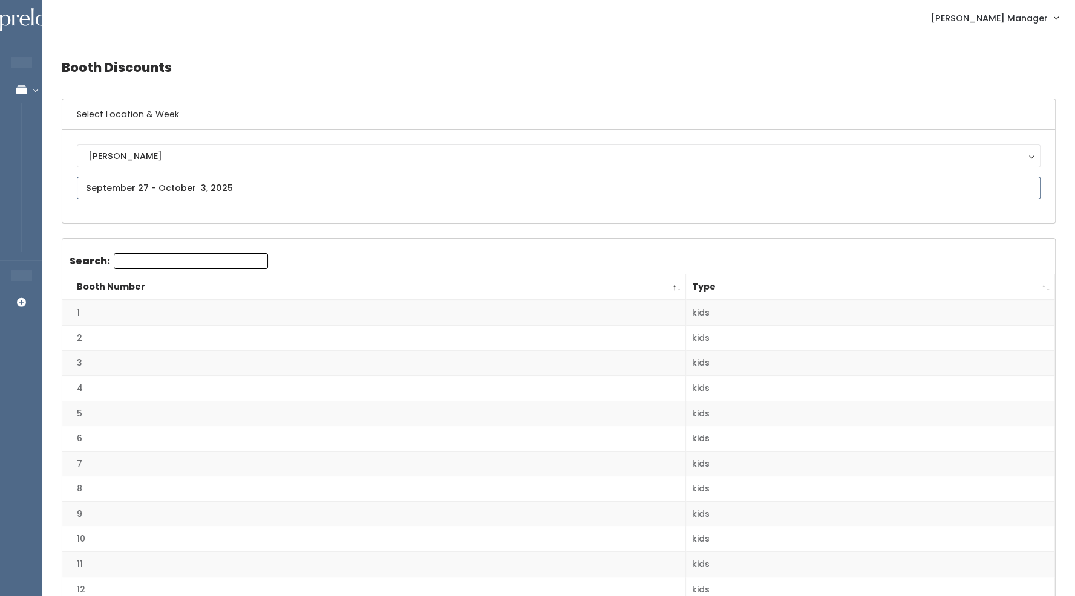
click at [207, 189] on input "text" at bounding box center [559, 188] width 964 height 23
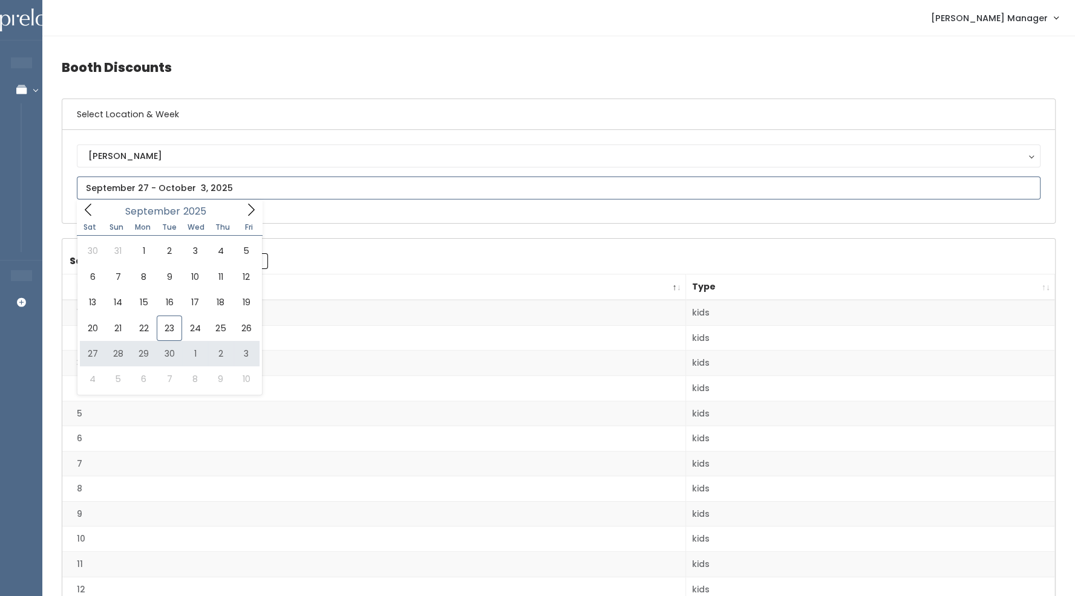
type input "[DATE] to [DATE]"
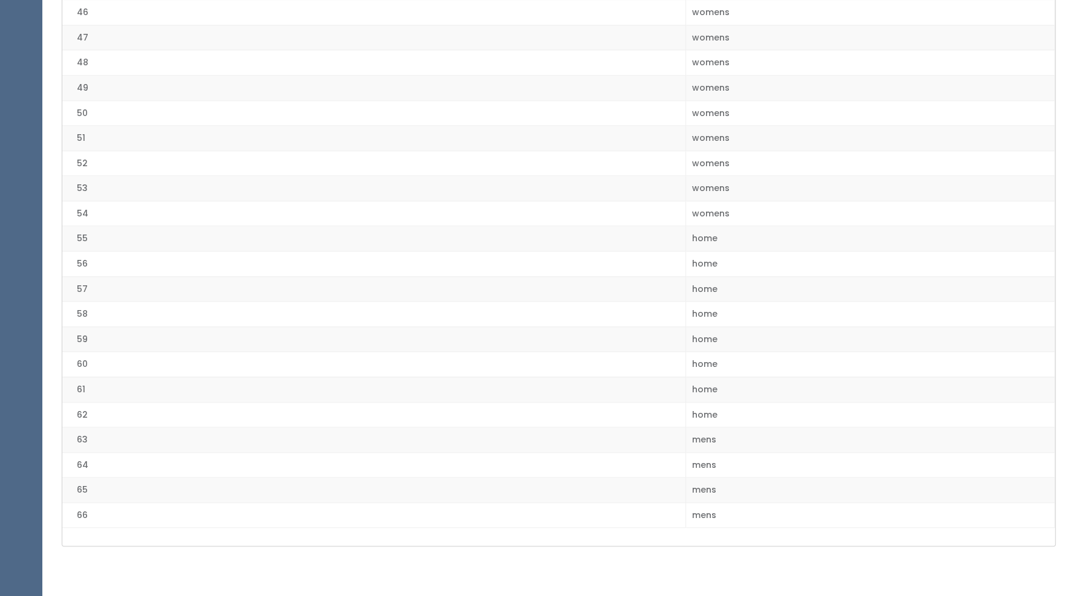
scroll to position [1446, 0]
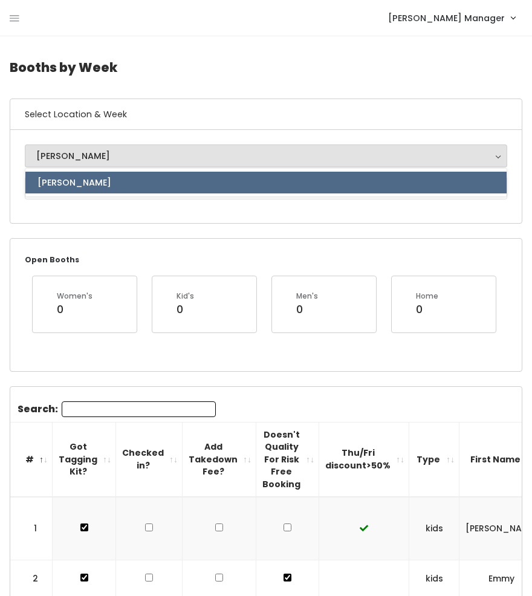
click at [71, 153] on div "[PERSON_NAME]" at bounding box center [266, 155] width 460 height 13
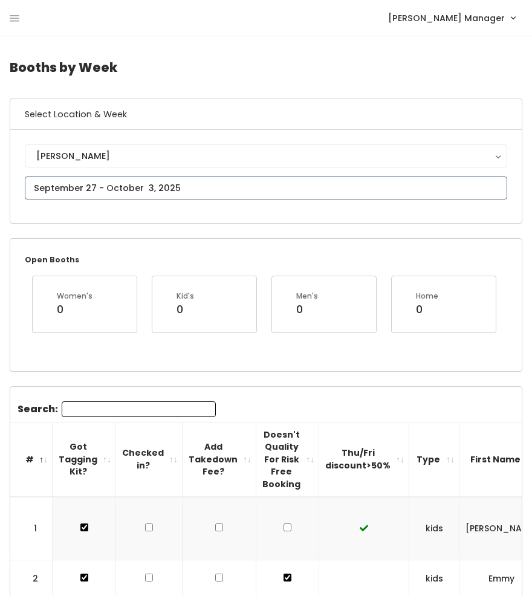
click at [73, 190] on input "text" at bounding box center [266, 188] width 483 height 23
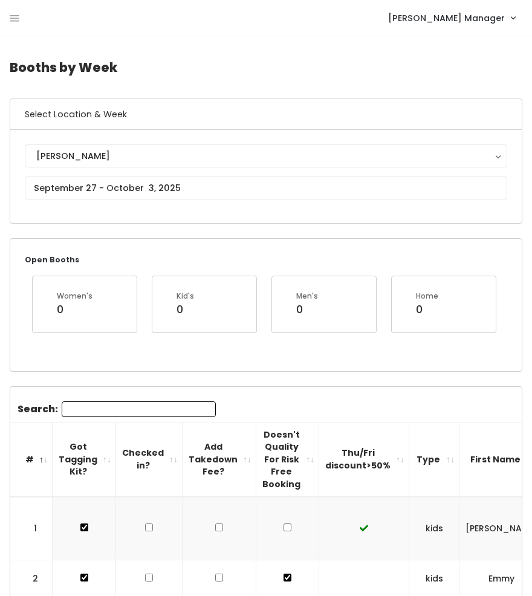
click at [8, 15] on nav "Holladay Manager Admin Home My bookings Account settings Logout" at bounding box center [266, 18] width 532 height 36
click at [23, 19] on div "Holladay Manager Admin Home My bookings Account settings Logout" at bounding box center [269, 18] width 518 height 26
click at [10, 18] on icon at bounding box center [15, 18] width 10 height 11
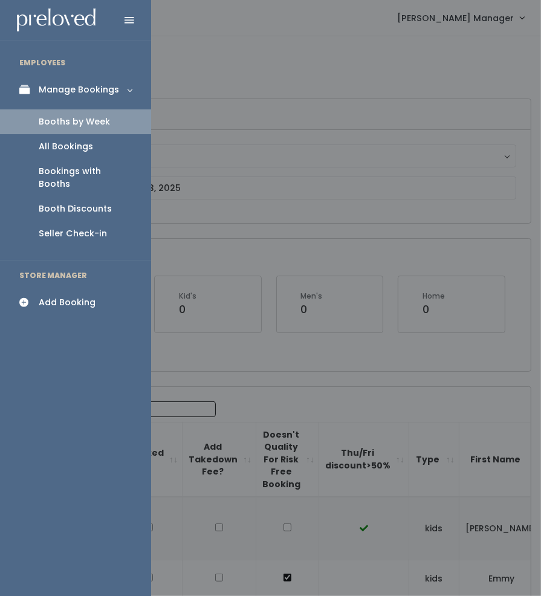
click at [39, 203] on div "Booth Discounts" at bounding box center [75, 209] width 73 height 13
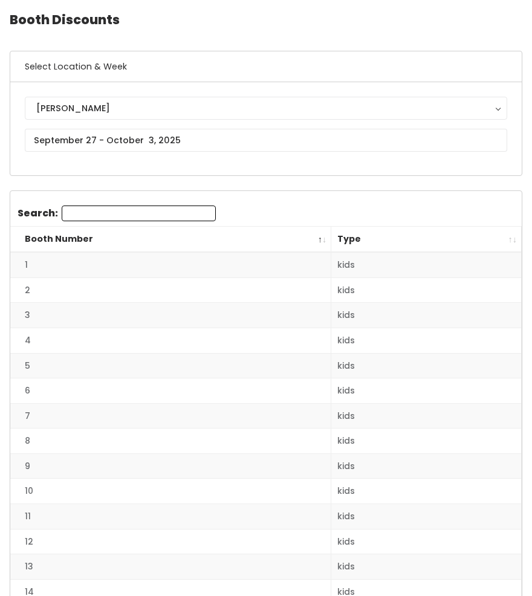
scroll to position [60, 0]
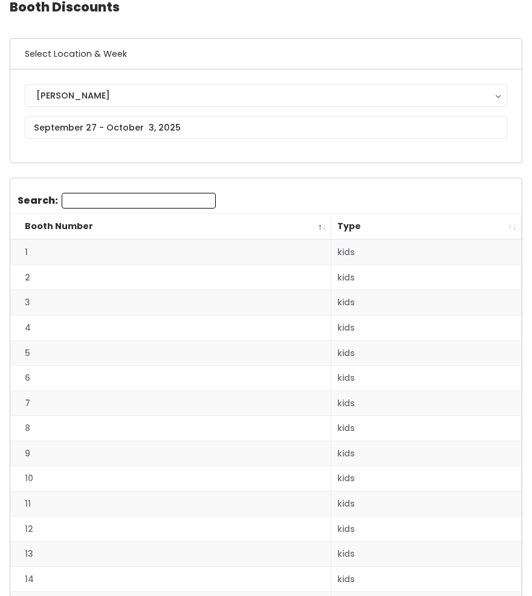
click at [308, 256] on td "1" at bounding box center [170, 252] width 321 height 25
